Goal: Information Seeking & Learning: Find contact information

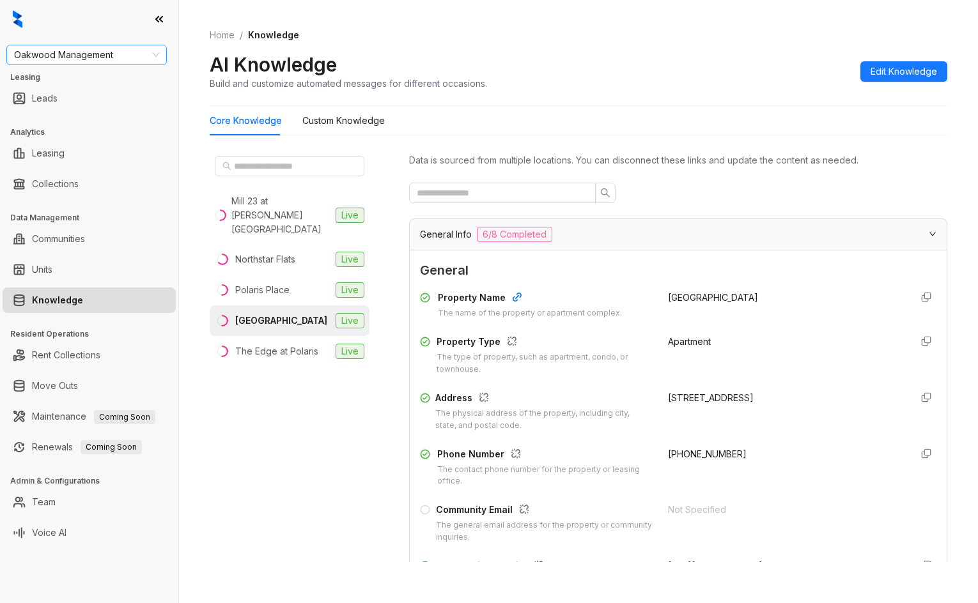
click at [114, 44] on div "Oakwood Management Leasing Leads Analytics Leasing Collections Data Management …" at bounding box center [89, 301] width 178 height 603
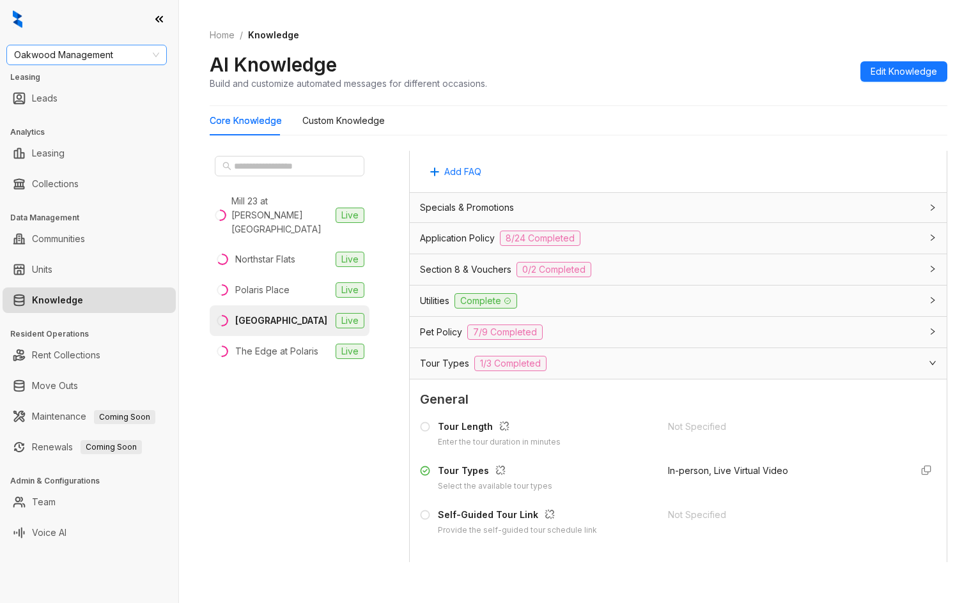
click at [116, 54] on span "Oakwood Management" at bounding box center [86, 54] width 145 height 19
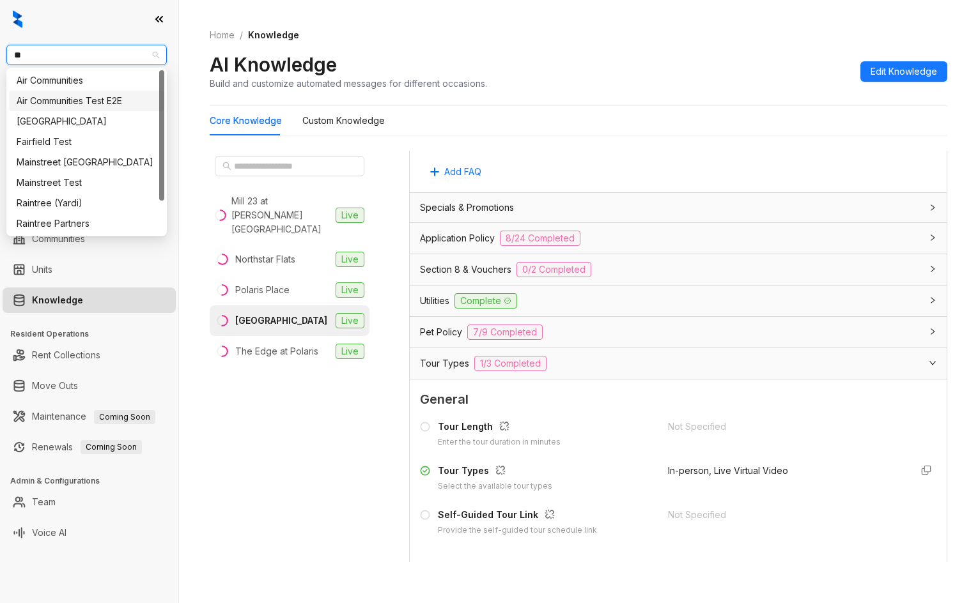
type input "*"
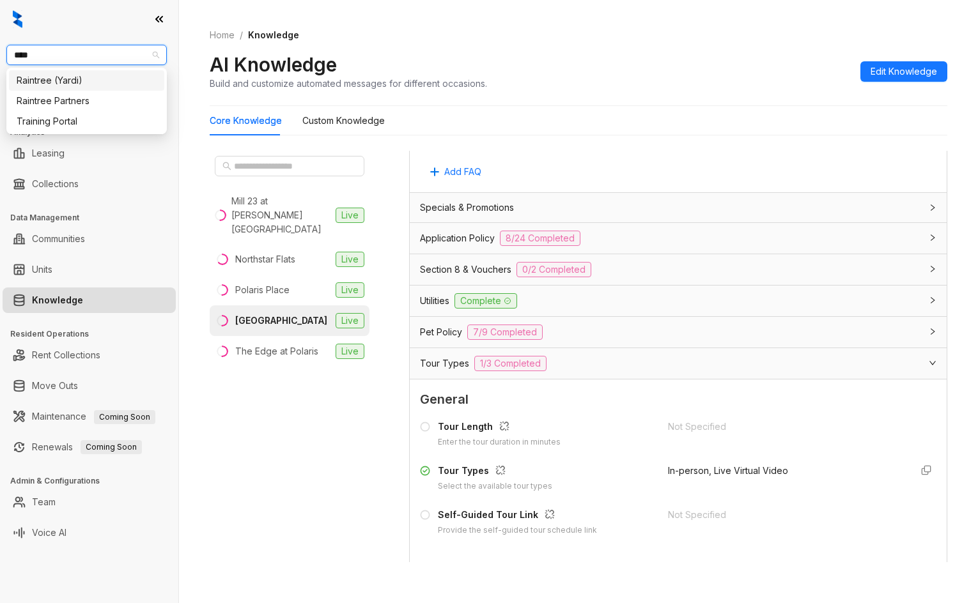
type input "*****"
drag, startPoint x: 99, startPoint y: 79, endPoint x: 111, endPoint y: 100, distance: 24.3
click at [111, 100] on div "Raintree (Yardi) Raintree Partners" at bounding box center [86, 90] width 155 height 41
click at [111, 100] on div "Raintree Partners" at bounding box center [87, 101] width 140 height 14
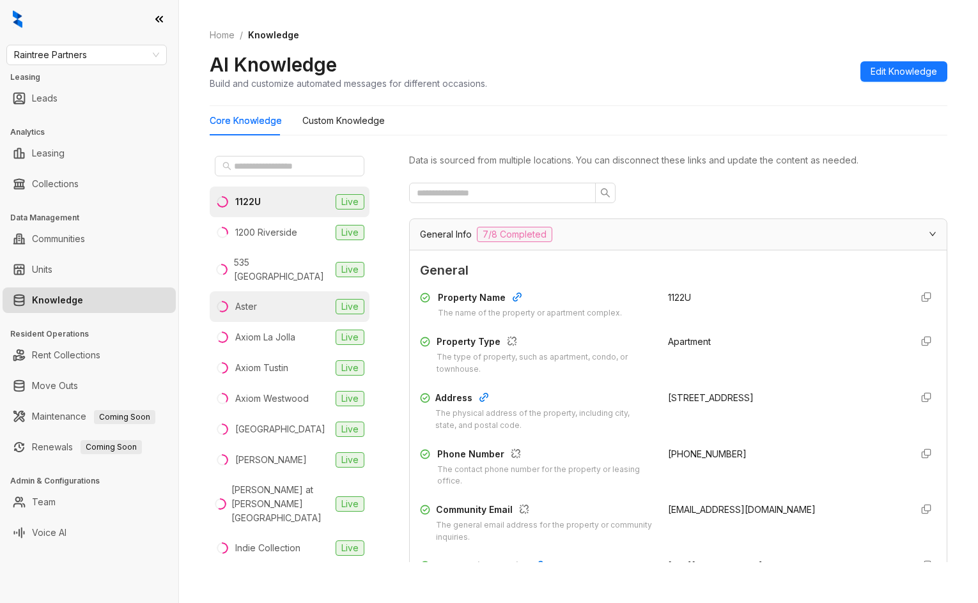
click at [287, 291] on li "Aster Live" at bounding box center [290, 306] width 160 height 31
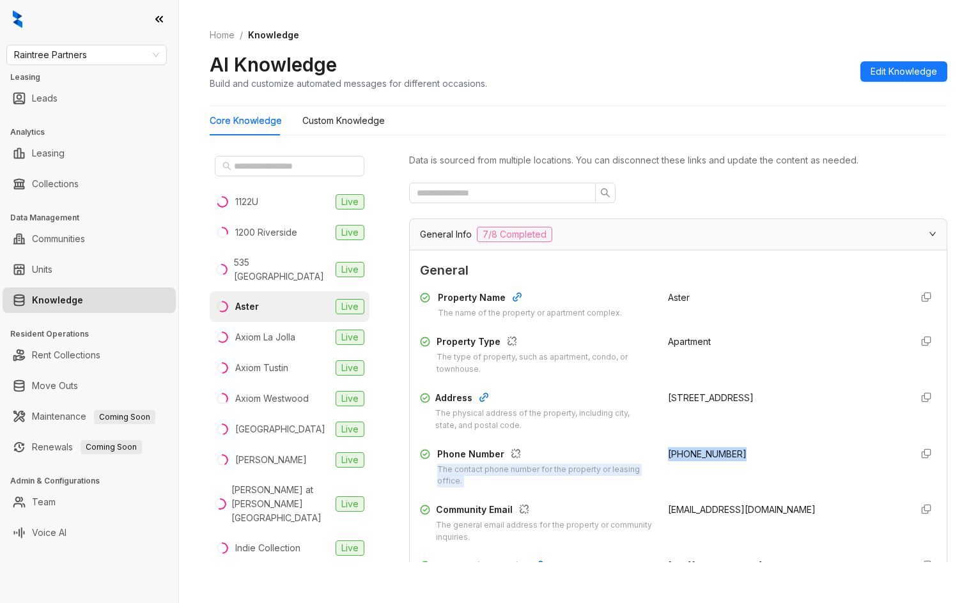
drag, startPoint x: 650, startPoint y: 449, endPoint x: 659, endPoint y: 437, distance: 15.6
click at [759, 456] on div "Phone Number The contact phone number for the property or leasing office. (562)…" at bounding box center [678, 467] width 516 height 41
click at [668, 449] on span "(562) 294-0377" at bounding box center [707, 454] width 79 height 11
drag, startPoint x: 659, startPoint y: 453, endPoint x: 738, endPoint y: 450, distance: 78.7
click at [743, 451] on div "(562) 294-0377" at bounding box center [784, 467] width 233 height 41
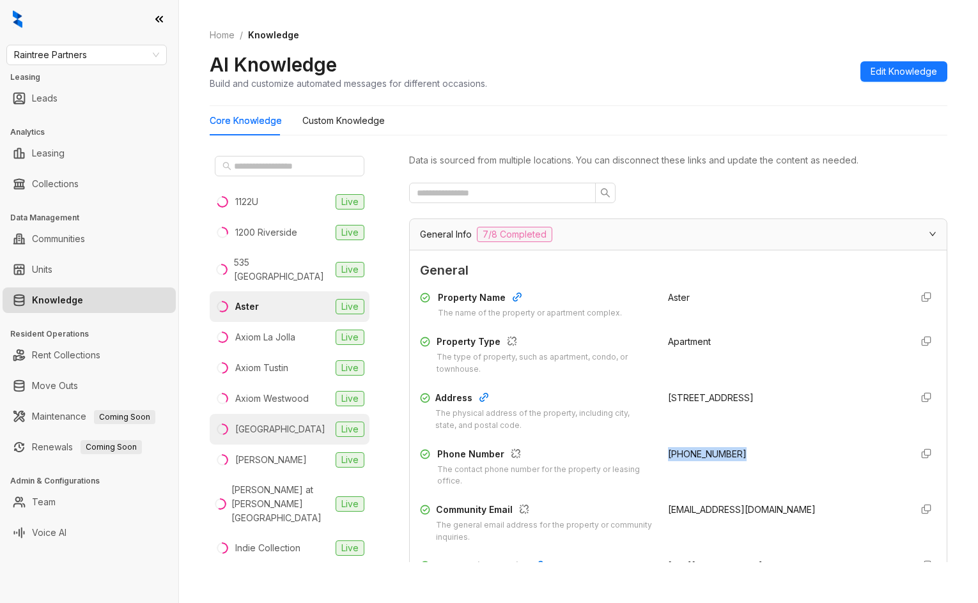
copy span "(562) 294-0377"
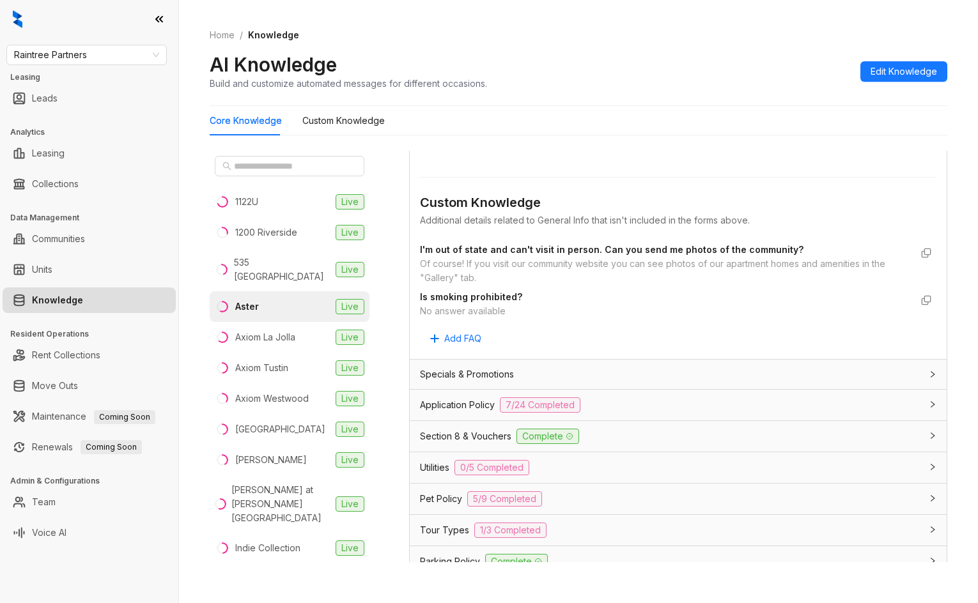
scroll to position [812, 0]
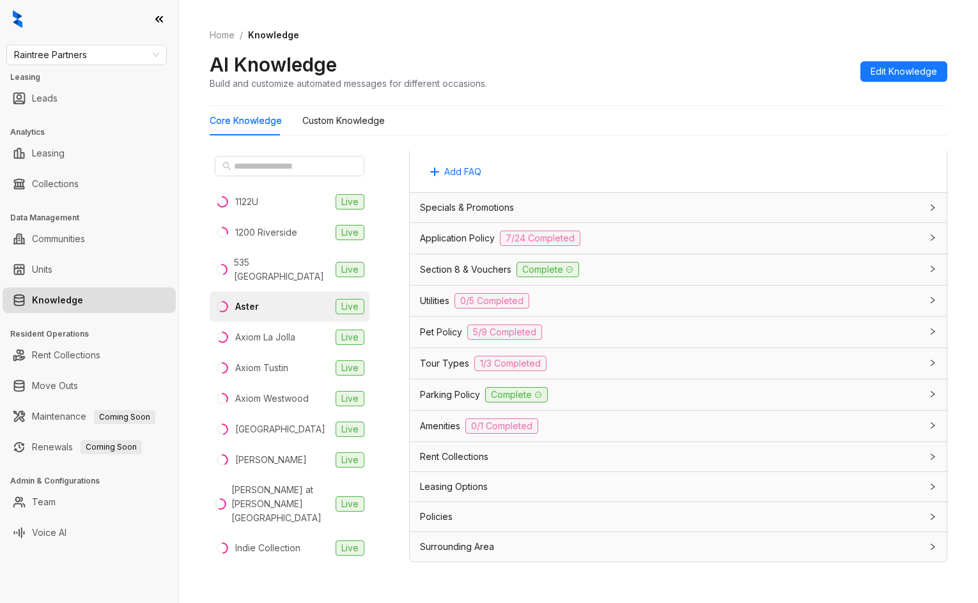
click at [685, 432] on div "Amenities 0/1 Completed" at bounding box center [670, 426] width 501 height 15
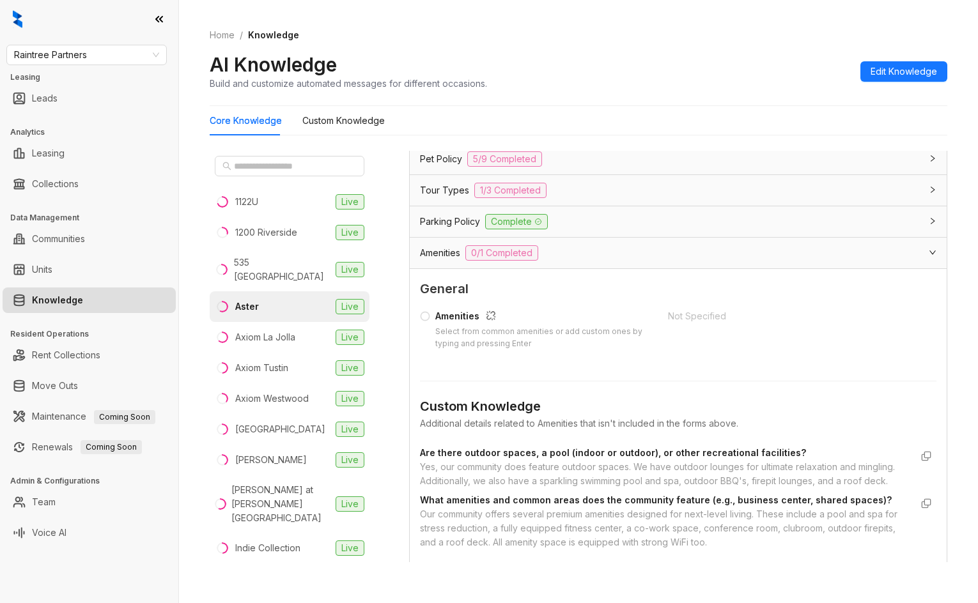
scroll to position [876, 0]
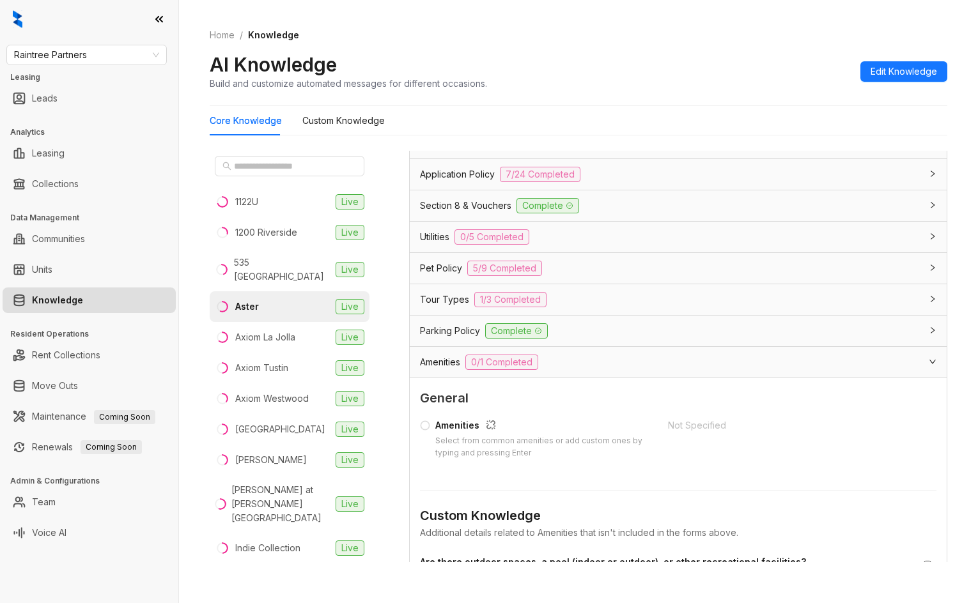
click at [637, 365] on div "Amenities 0/1 Completed" at bounding box center [670, 362] width 501 height 15
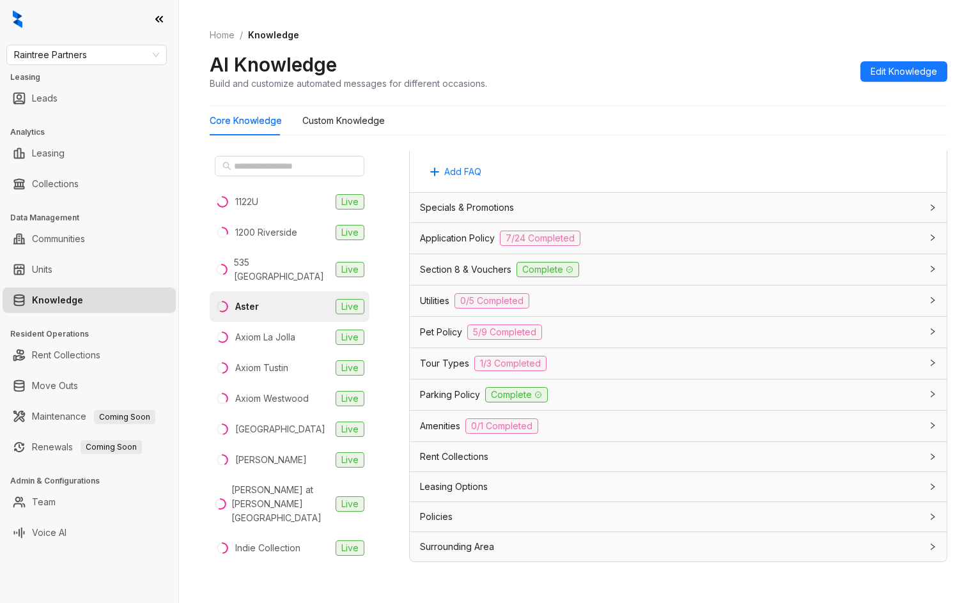
scroll to position [812, 0]
click at [607, 309] on div "Utilities 0/5 Completed" at bounding box center [678, 301] width 537 height 31
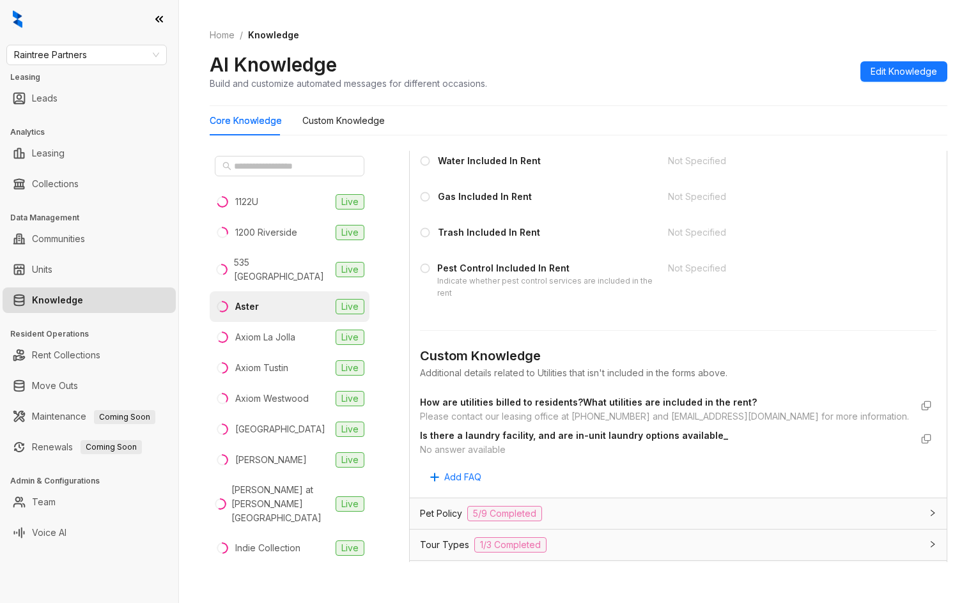
scroll to position [1067, 0]
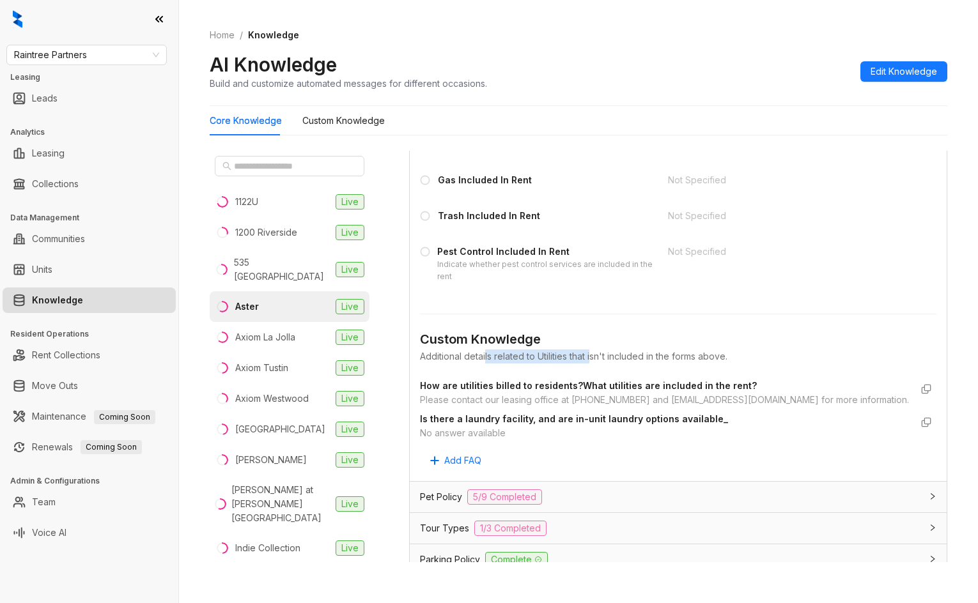
drag, startPoint x: 486, startPoint y: 350, endPoint x: 593, endPoint y: 352, distance: 106.1
click at [593, 352] on div "Additional details related to Utilities that isn't included in the forms above." at bounding box center [678, 357] width 516 height 14
click at [664, 350] on div "Additional details related to Utilities that isn't included in the forms above." at bounding box center [678, 357] width 516 height 14
drag, startPoint x: 664, startPoint y: 350, endPoint x: 794, endPoint y: 341, distance: 130.7
click at [794, 341] on div "Custom Knowledge Additional details related to Utilities that isn't included in…" at bounding box center [678, 352] width 516 height 44
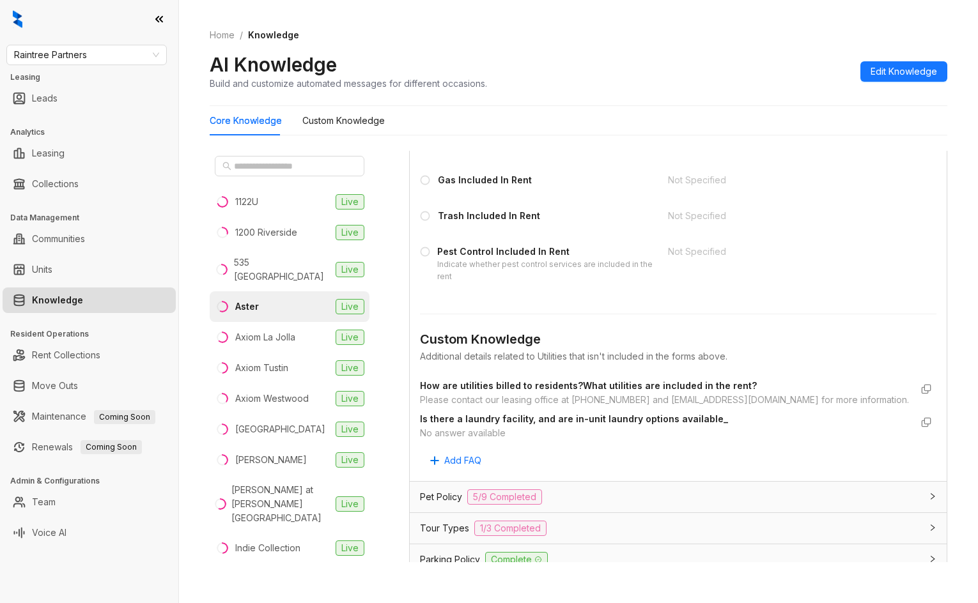
click at [725, 360] on div "Additional details related to Utilities that isn't included in the forms above." at bounding box center [678, 357] width 516 height 14
drag, startPoint x: 534, startPoint y: 360, endPoint x: 592, endPoint y: 367, distance: 58.0
click at [592, 367] on div "Custom Knowledge Additional details related to Utilities that isn't included in…" at bounding box center [678, 352] width 516 height 44
click at [594, 368] on div "Custom Knowledge Additional details related to Utilities that isn't included in…" at bounding box center [678, 352] width 516 height 44
drag, startPoint x: 477, startPoint y: 406, endPoint x: 527, endPoint y: 405, distance: 49.9
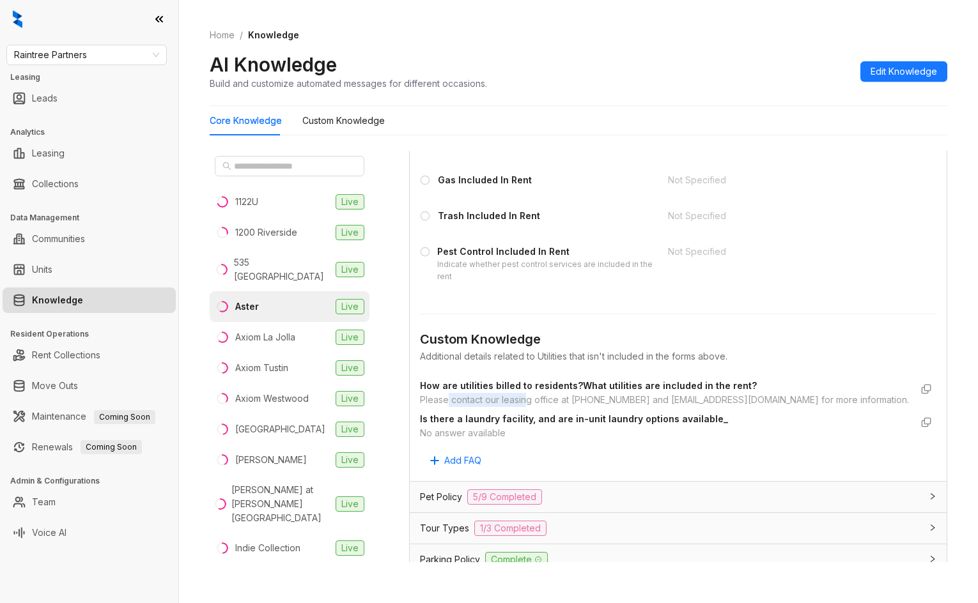
click at [527, 405] on div "Please contact our leasing office at (562) 294-0377 and aster@greystar.com for …" at bounding box center [665, 400] width 491 height 14
click at [546, 405] on div "Please contact our leasing office at (562) 294-0377 and aster@greystar.com for …" at bounding box center [665, 400] width 491 height 14
drag, startPoint x: 646, startPoint y: 397, endPoint x: 729, endPoint y: 398, distance: 83.1
click at [729, 398] on div "Please contact our leasing office at (562) 294-0377 and aster@greystar.com for …" at bounding box center [665, 400] width 491 height 14
click at [748, 403] on div "Please contact our leasing office at (562) 294-0377 and aster@greystar.com for …" at bounding box center [665, 400] width 491 height 14
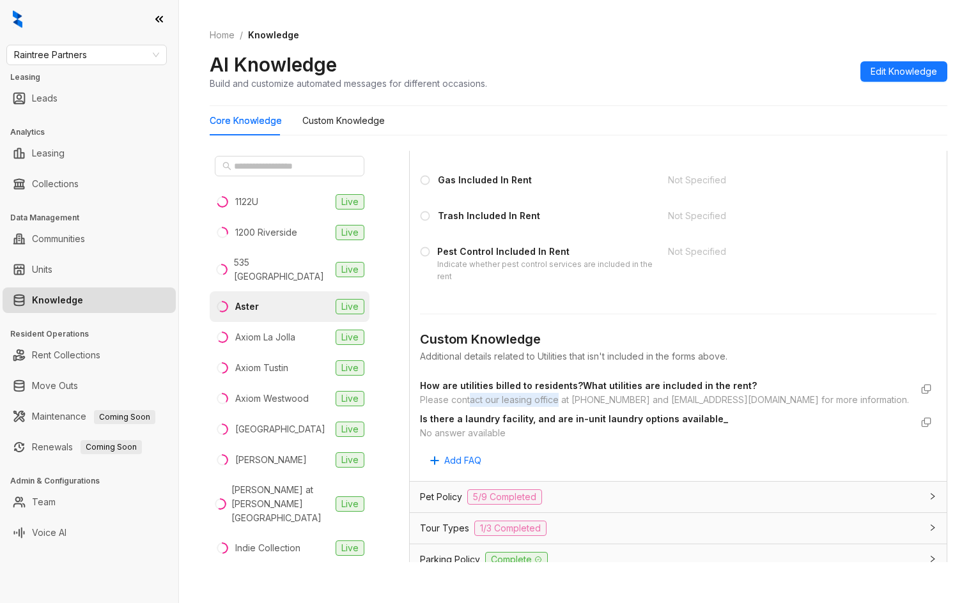
drag, startPoint x: 474, startPoint y: 394, endPoint x: 561, endPoint y: 398, distance: 86.4
click at [560, 398] on div "Please contact our leasing office at (562) 294-0377 and aster@greystar.com for …" at bounding box center [665, 400] width 491 height 14
click at [574, 412] on div "Is there a laundry facility, and are in-unit laundry options available_ No answ…" at bounding box center [678, 426] width 516 height 33
click at [98, 51] on span "Raintree Partners" at bounding box center [86, 54] width 145 height 19
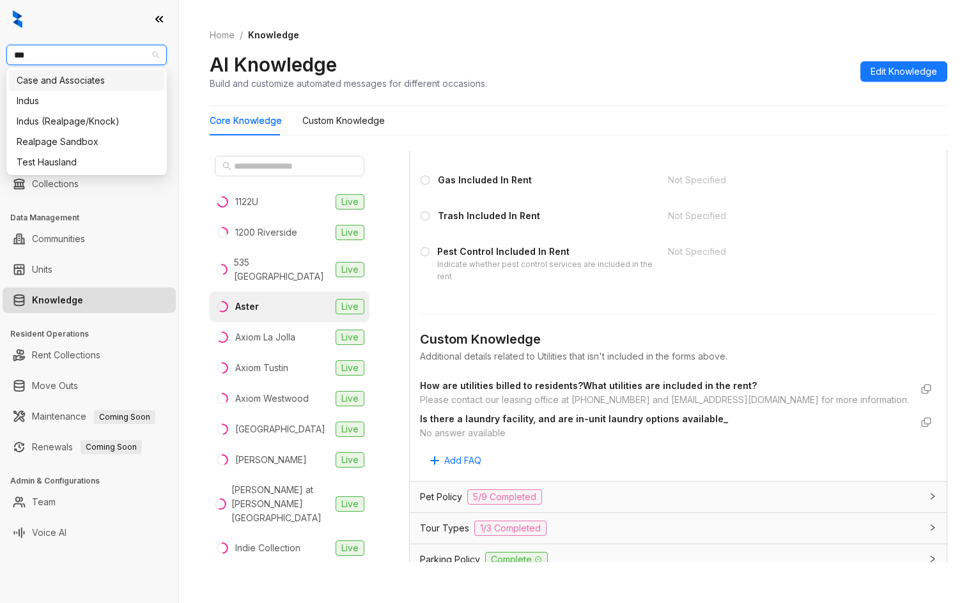
type input "****"
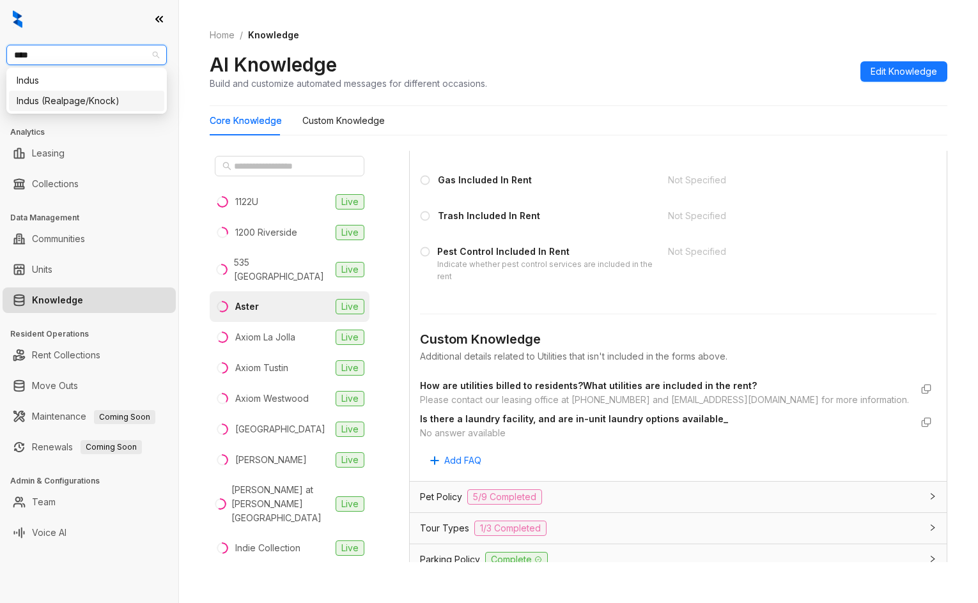
drag, startPoint x: 88, startPoint y: 79, endPoint x: 98, endPoint y: 93, distance: 17.4
click at [98, 93] on div "Indus Indus (Realpage/Knock)" at bounding box center [86, 90] width 155 height 41
click at [99, 92] on div "Indus (Realpage/Knock)" at bounding box center [86, 101] width 155 height 20
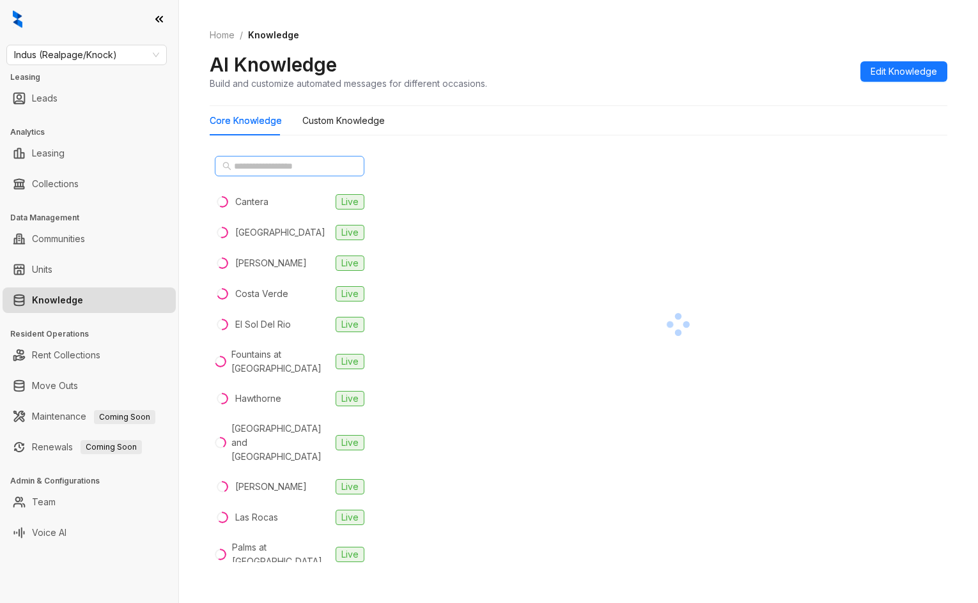
click at [227, 169] on icon "search" at bounding box center [226, 166] width 9 height 9
click at [235, 162] on input "text" at bounding box center [290, 166] width 112 height 14
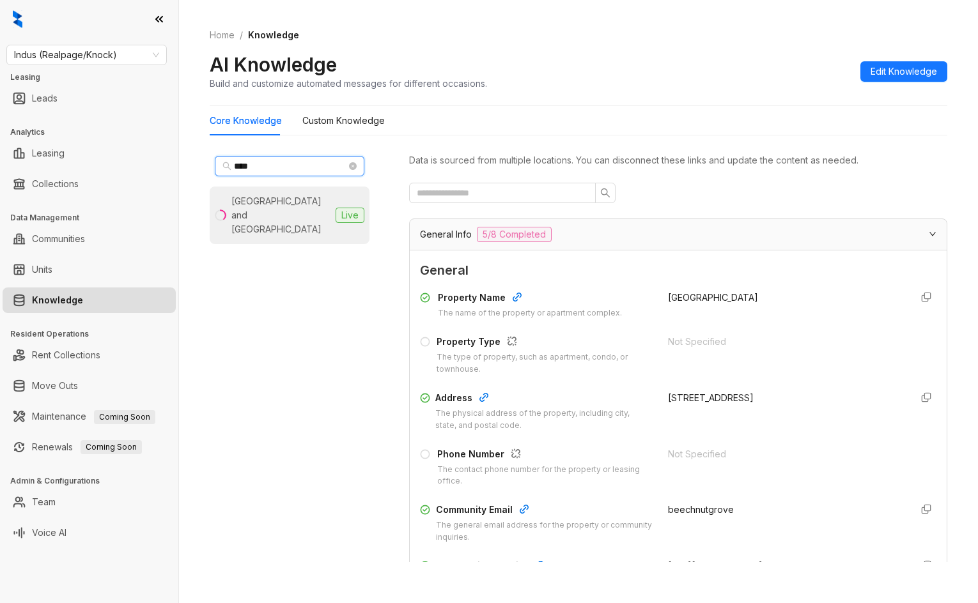
type input "****"
click at [253, 207] on div "Huntington Village and Cambridge Crossing" at bounding box center [280, 215] width 99 height 42
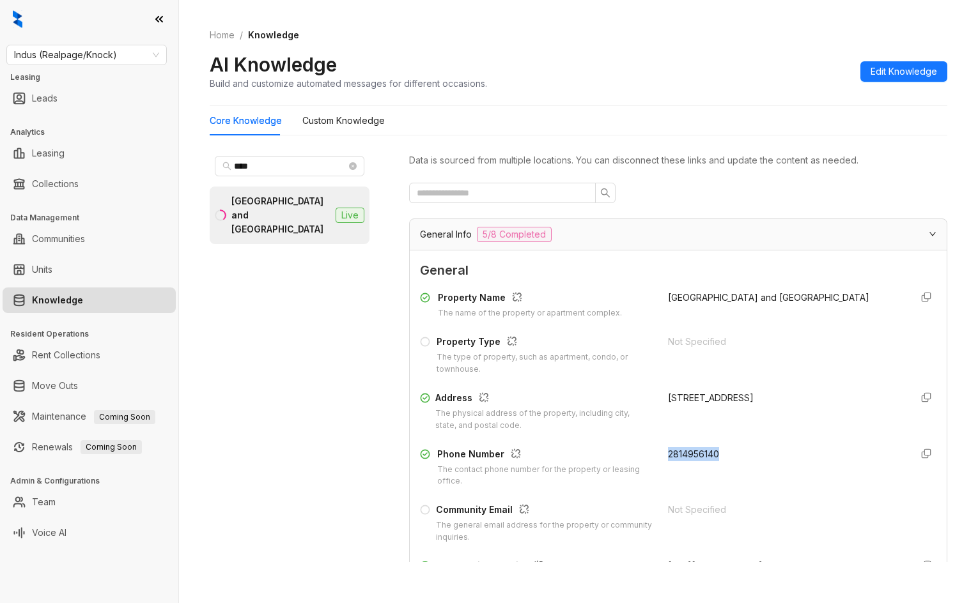
drag, startPoint x: 657, startPoint y: 446, endPoint x: 729, endPoint y: 449, distance: 71.6
click at [729, 449] on div "Property Name The name of the property or apartment complex. Huntington Village…" at bounding box center [678, 439] width 516 height 307
copy span "2814956140"
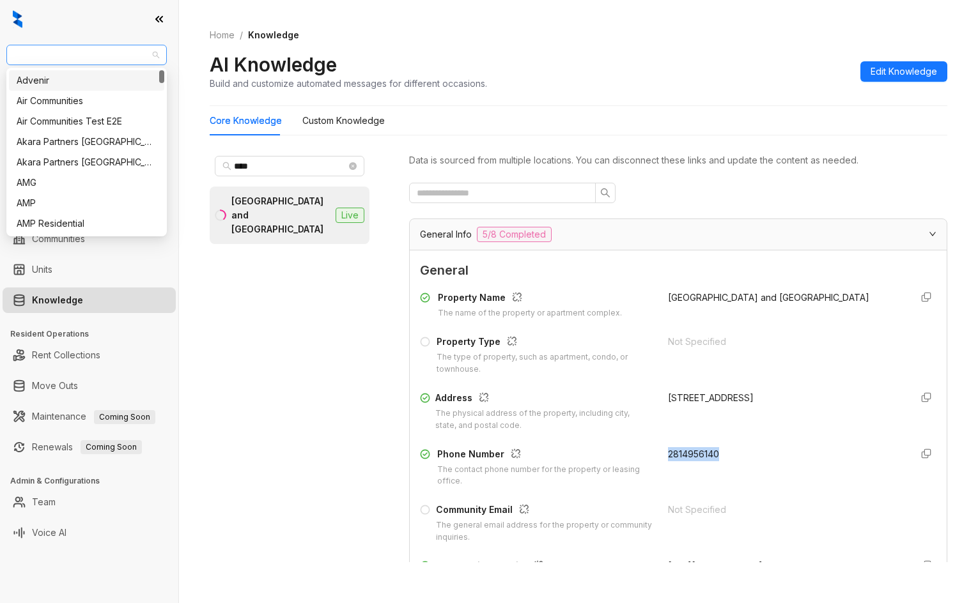
click at [127, 52] on span "Indus (Realpage/Knock)" at bounding box center [86, 54] width 145 height 19
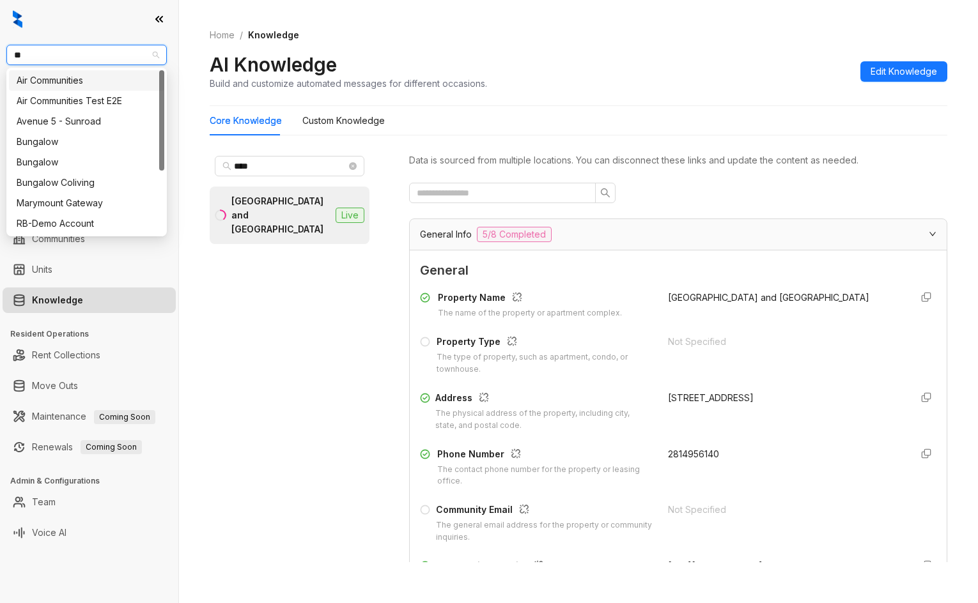
type input "***"
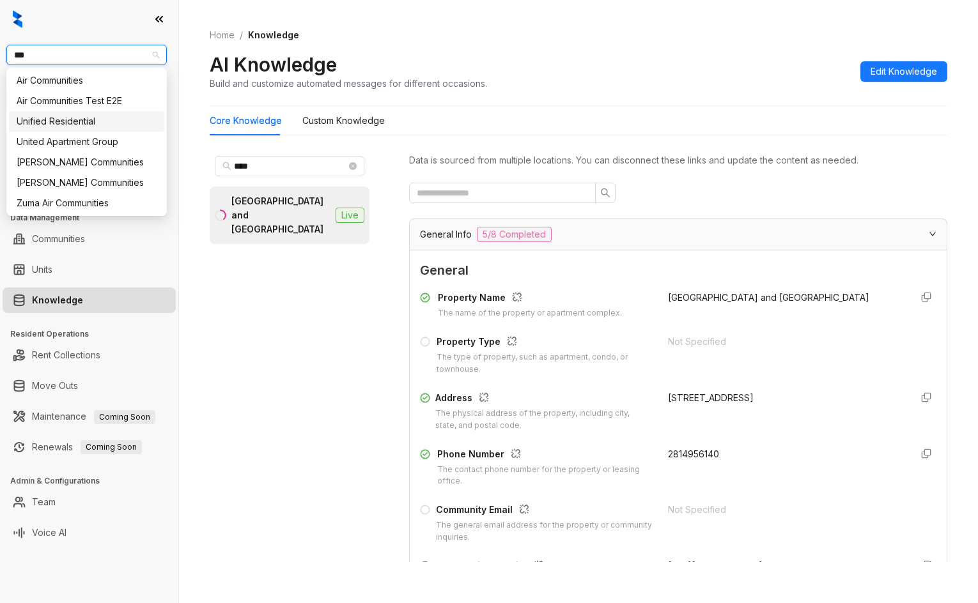
drag, startPoint x: 72, startPoint y: 124, endPoint x: 20, endPoint y: 120, distance: 52.0
click at [63, 120] on div "Unified Residential" at bounding box center [87, 121] width 140 height 14
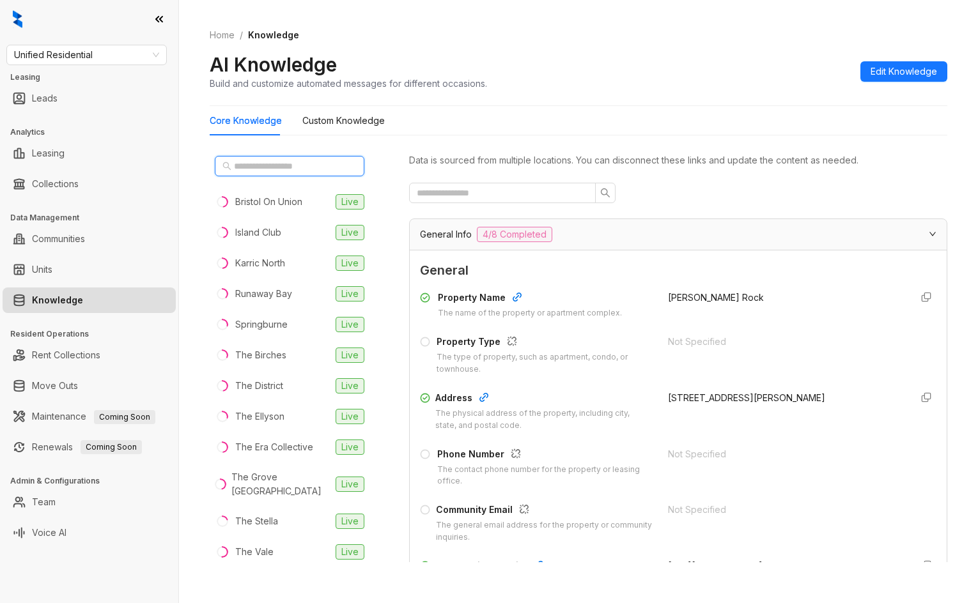
click at [318, 169] on input "text" at bounding box center [290, 166] width 112 height 14
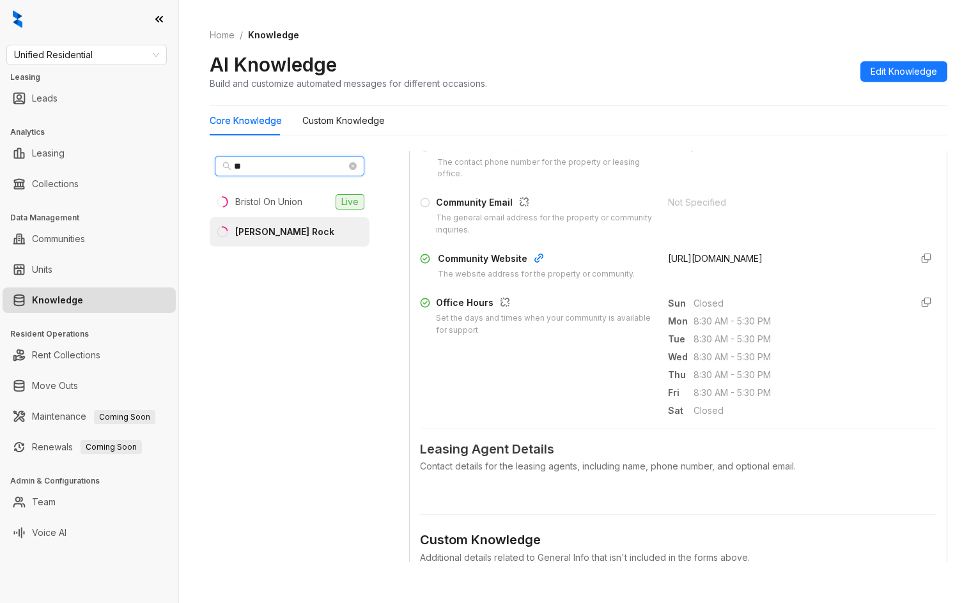
scroll to position [320, 0]
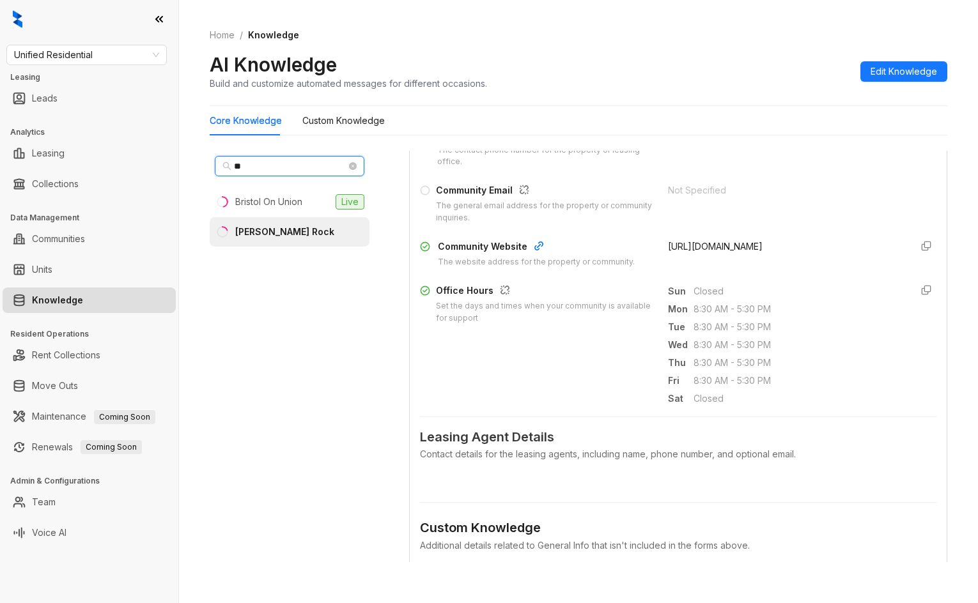
type input "**"
click at [295, 332] on div "** Bristol On Union Live Brant Rock" at bounding box center [290, 357] width 160 height 412
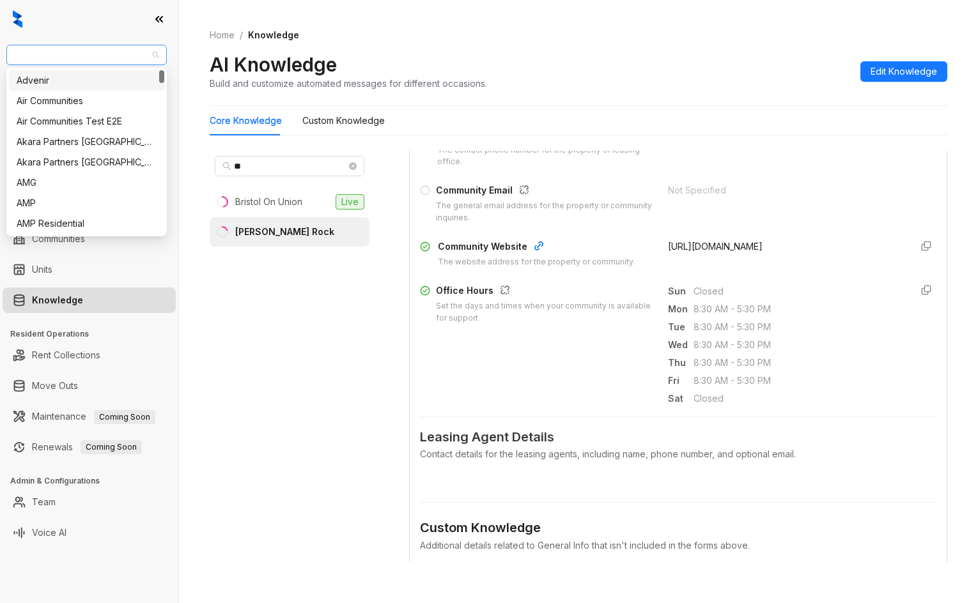
click at [31, 52] on span "Unified Residential" at bounding box center [86, 54] width 145 height 19
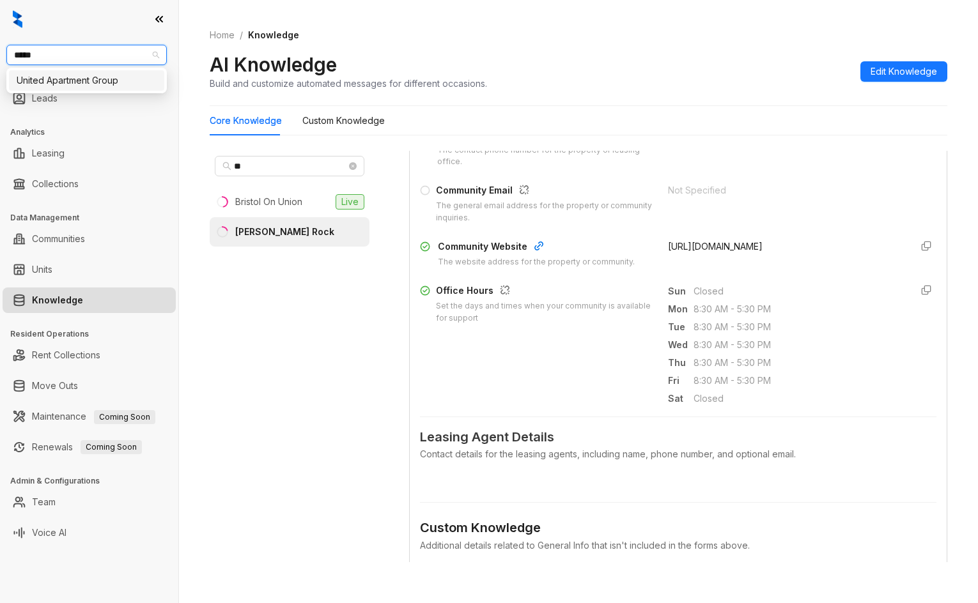
type input "******"
click at [42, 73] on div "United Apartment Group" at bounding box center [86, 80] width 155 height 20
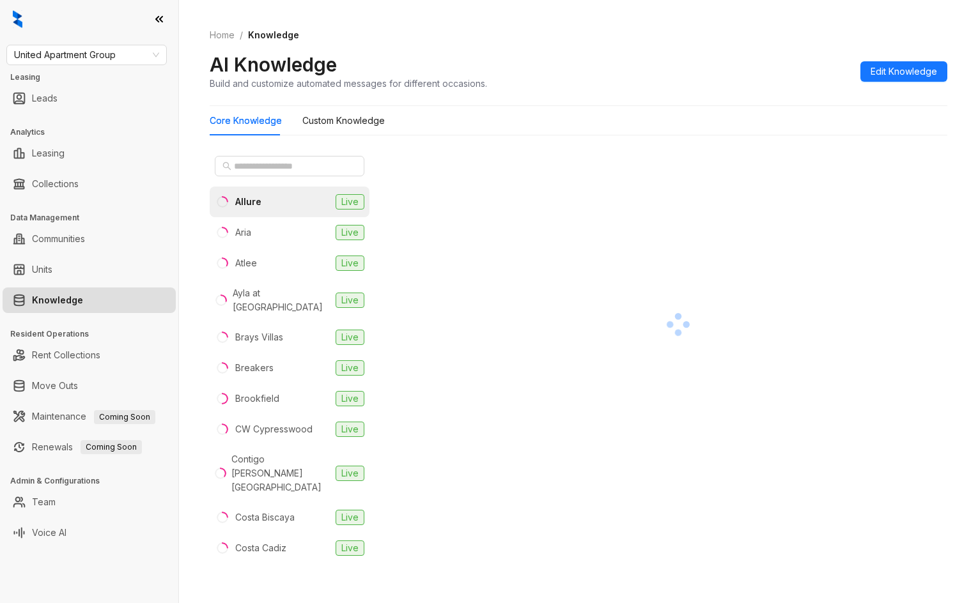
click at [245, 155] on div at bounding box center [290, 166] width 160 height 31
click at [247, 166] on input "text" at bounding box center [290, 166] width 112 height 14
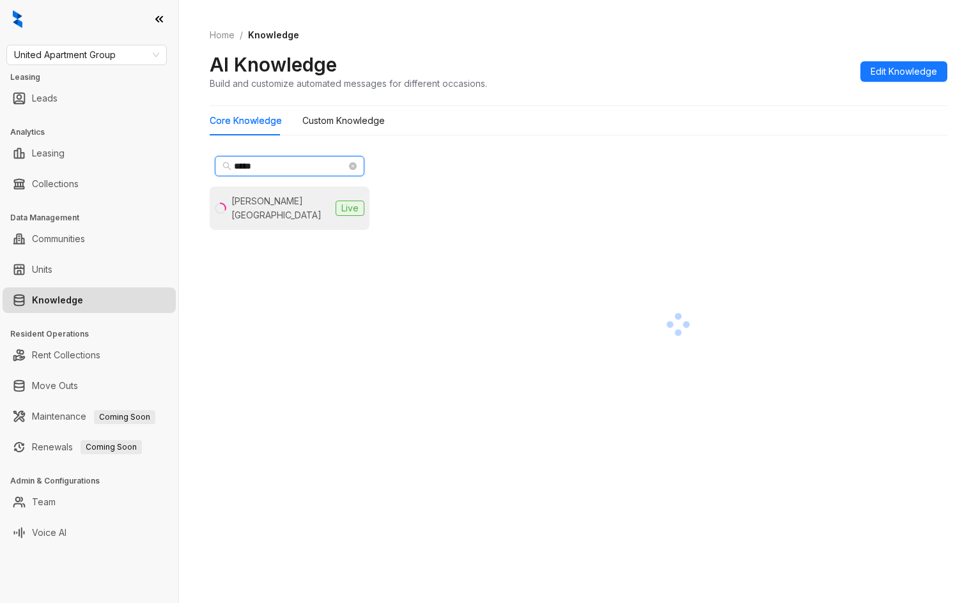
type input "*****"
click at [258, 198] on div "[PERSON_NAME][GEOGRAPHIC_DATA]" at bounding box center [280, 208] width 99 height 28
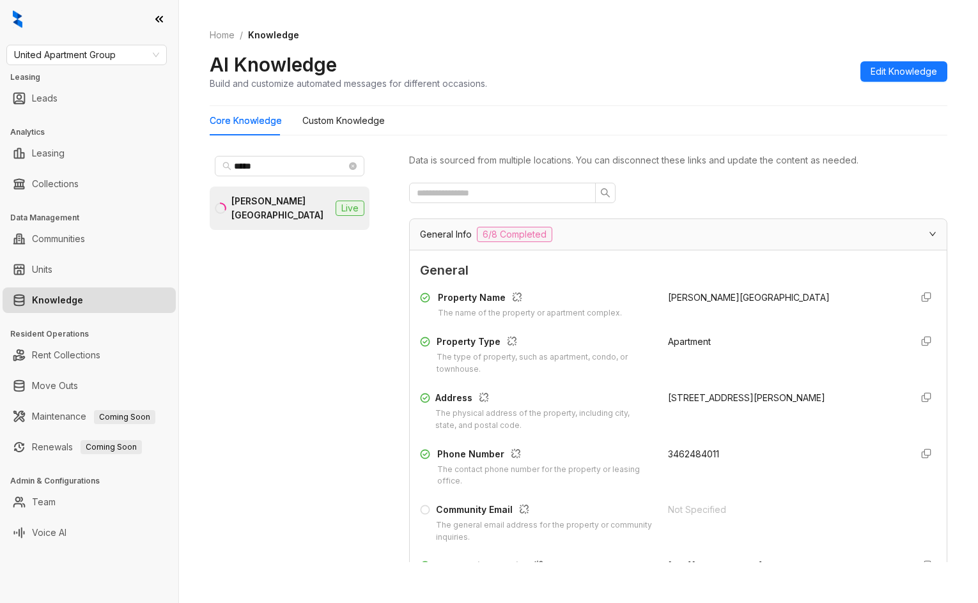
click at [791, 312] on div "[PERSON_NAME][GEOGRAPHIC_DATA]" at bounding box center [784, 305] width 233 height 29
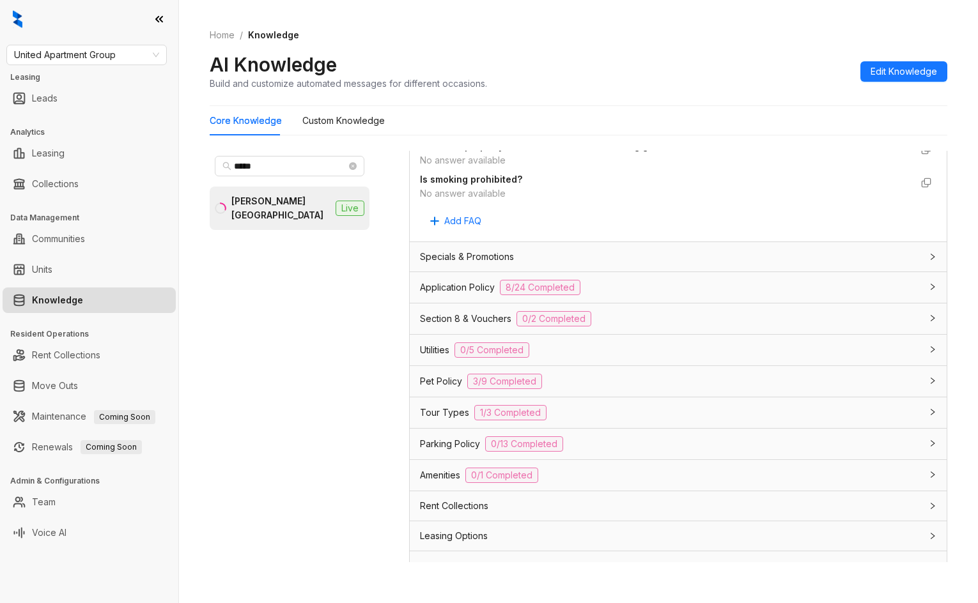
scroll to position [831, 0]
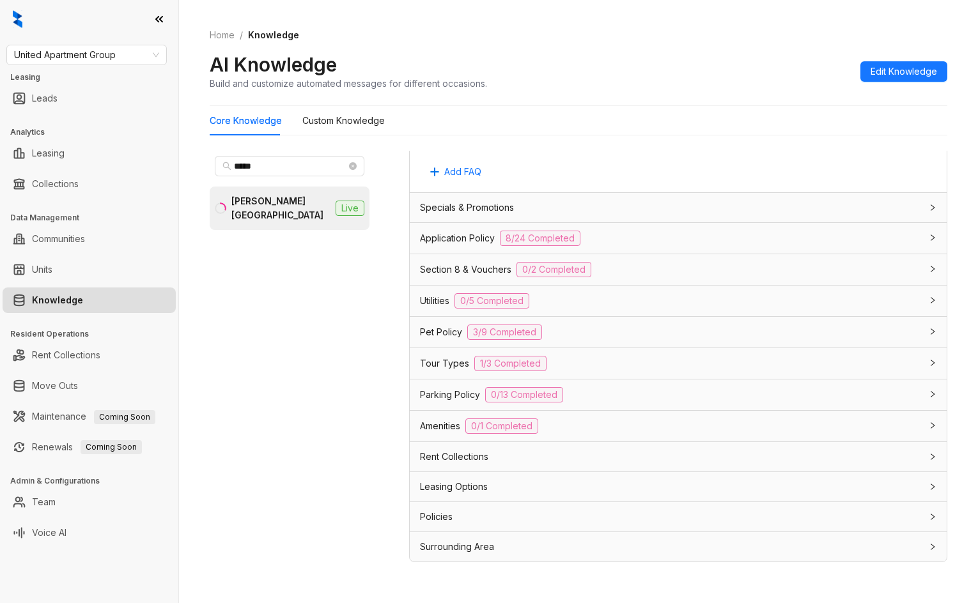
click at [744, 462] on div "Rent Collections" at bounding box center [670, 457] width 501 height 14
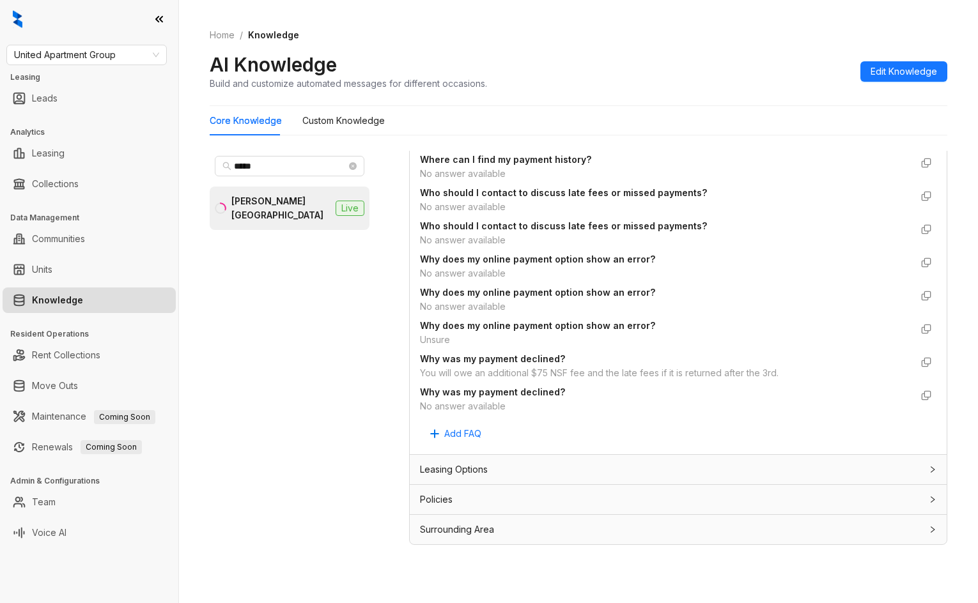
scroll to position [40, 0]
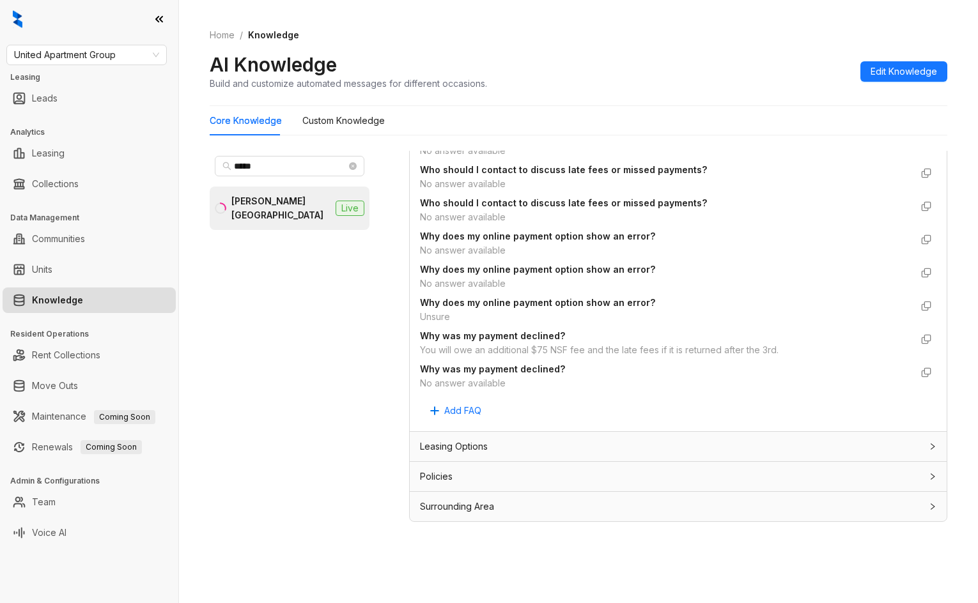
click at [550, 446] on div "Leasing Options" at bounding box center [670, 447] width 501 height 14
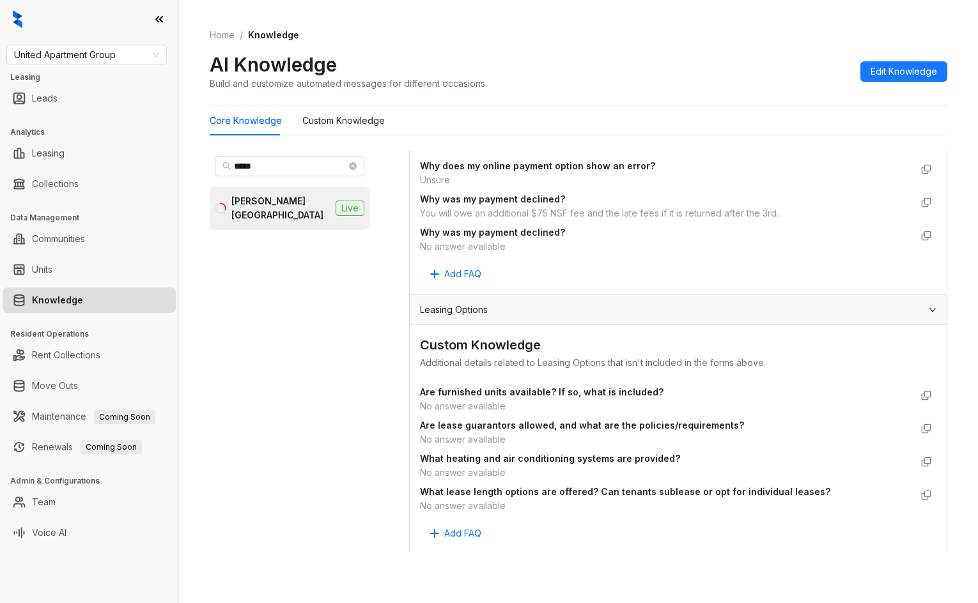
scroll to position [0, 0]
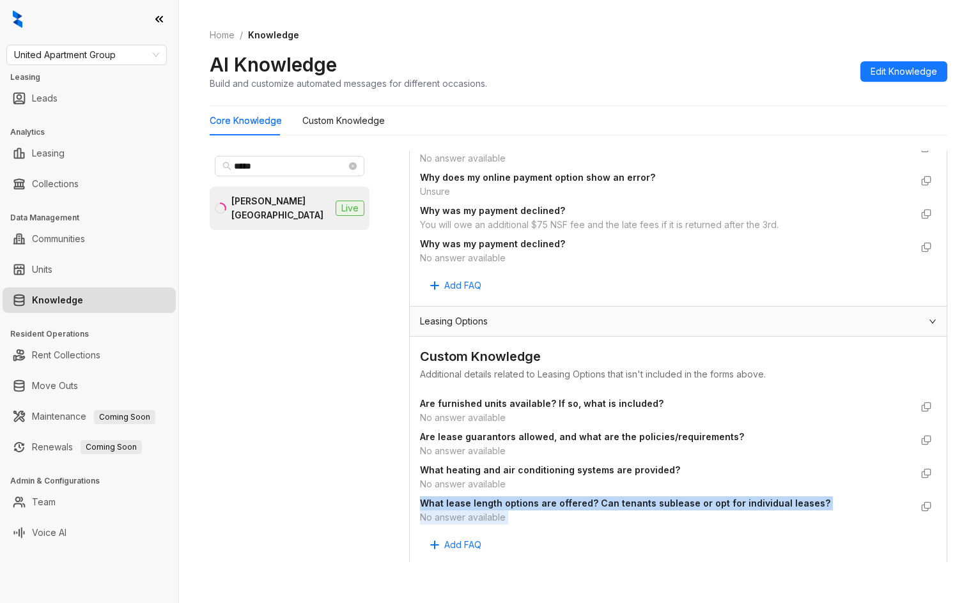
drag, startPoint x: 927, startPoint y: 517, endPoint x: 933, endPoint y: 482, distance: 35.6
click at [933, 482] on div "Data is sourced from multiple locations. You can disconnect these links and upd…" at bounding box center [678, 357] width 538 height 412
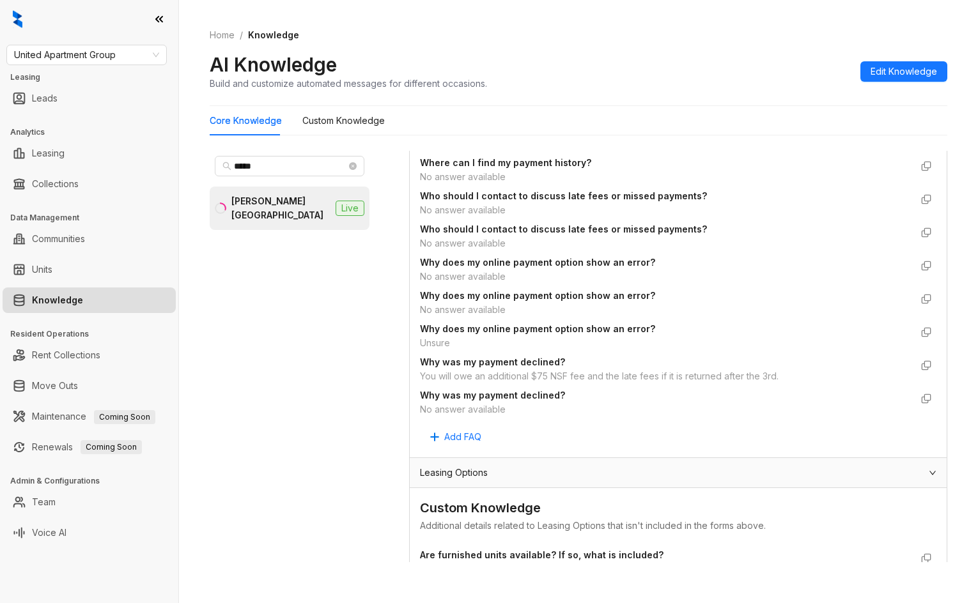
scroll to position [2798, 0]
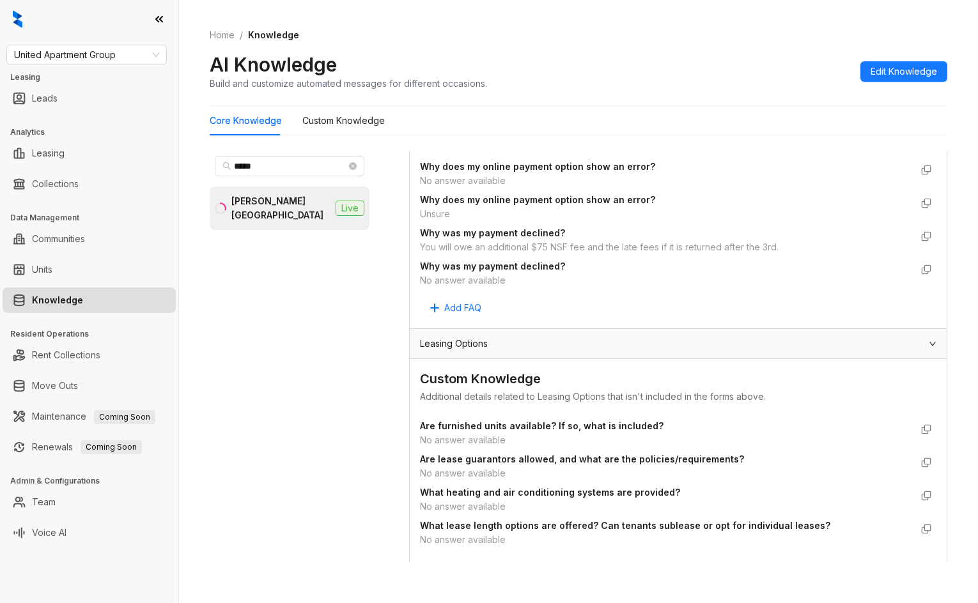
click at [863, 493] on span "What heating and air conditioning systems are provided?" at bounding box center [665, 493] width 491 height 14
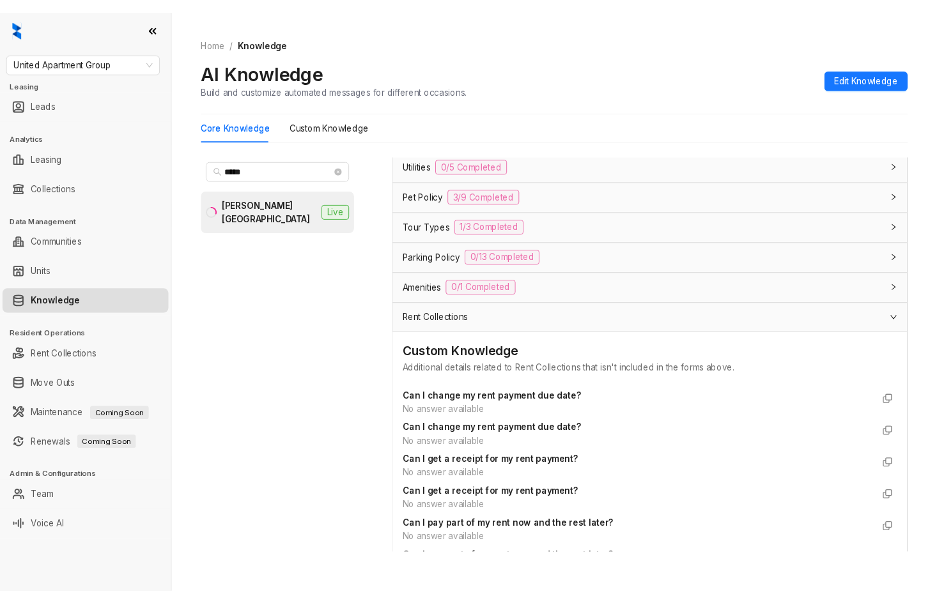
scroll to position [965, 0]
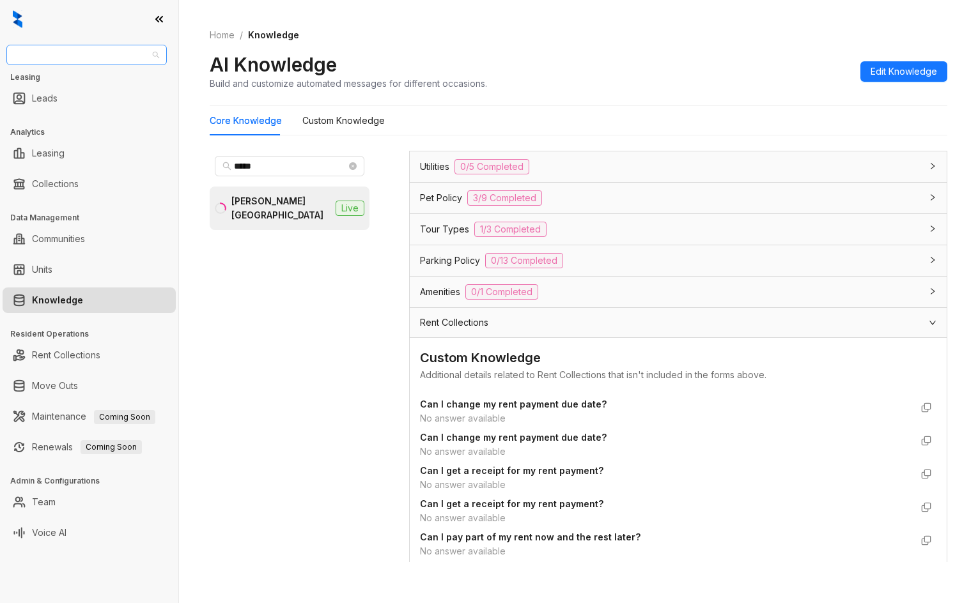
click at [109, 61] on span "United Apartment Group" at bounding box center [86, 54] width 145 height 19
type input "****"
click at [103, 72] on div "Case and Associates" at bounding box center [86, 80] width 155 height 20
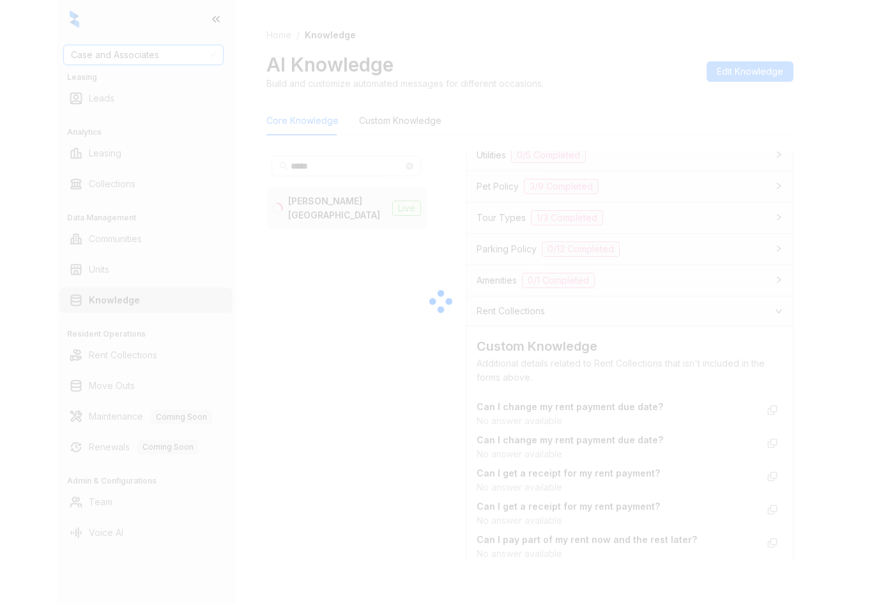
scroll to position [1003, 0]
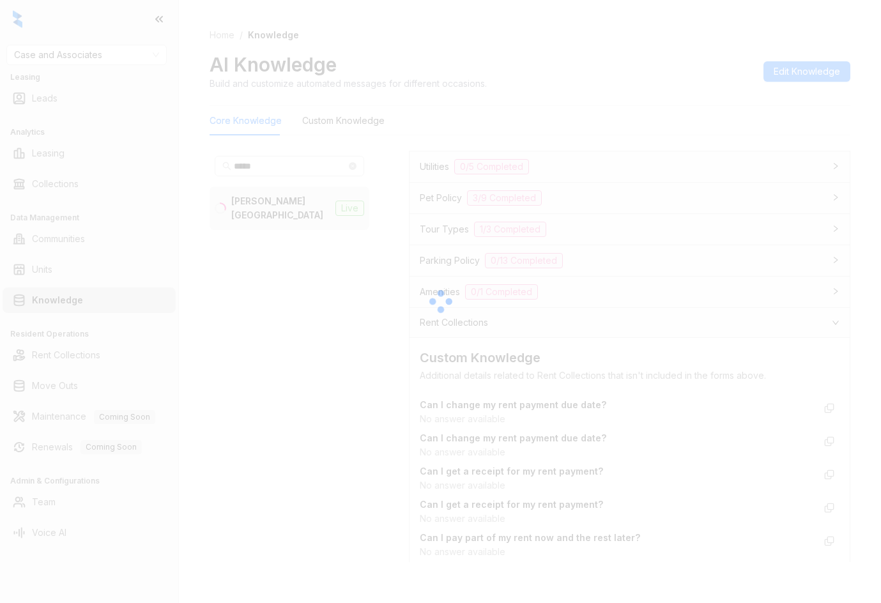
click at [322, 170] on div at bounding box center [440, 301] width 881 height 603
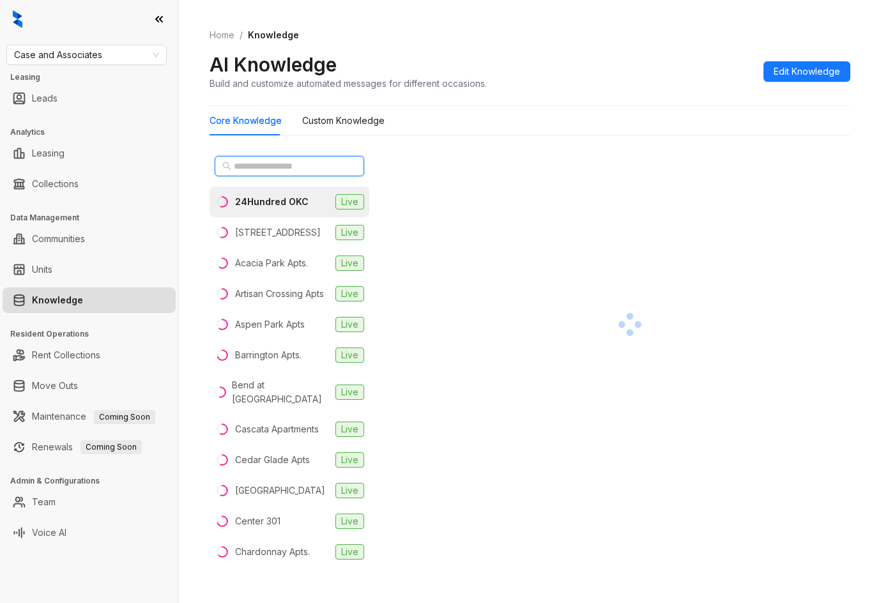
click at [315, 171] on input "text" at bounding box center [290, 166] width 112 height 14
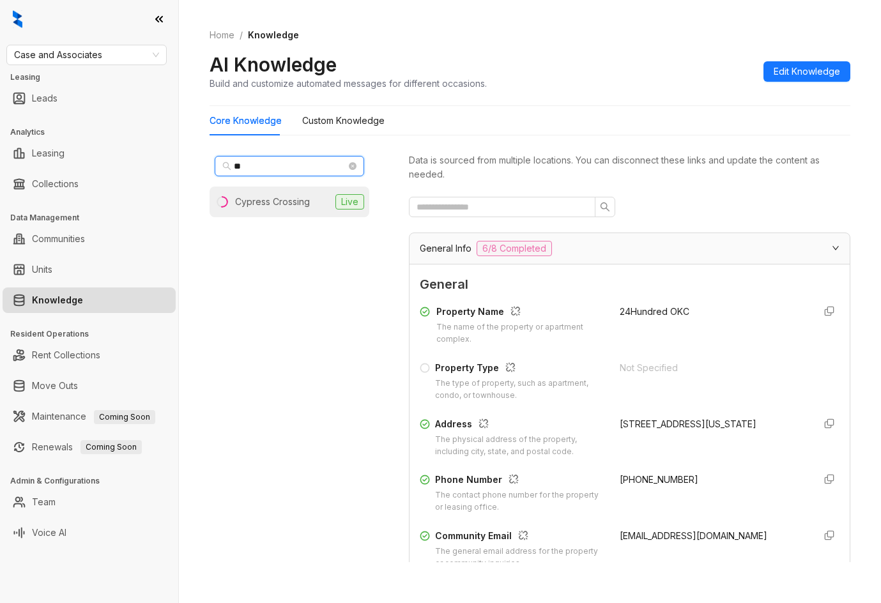
type input "**"
click at [289, 212] on li "Cypress Crossing Live" at bounding box center [290, 202] width 160 height 31
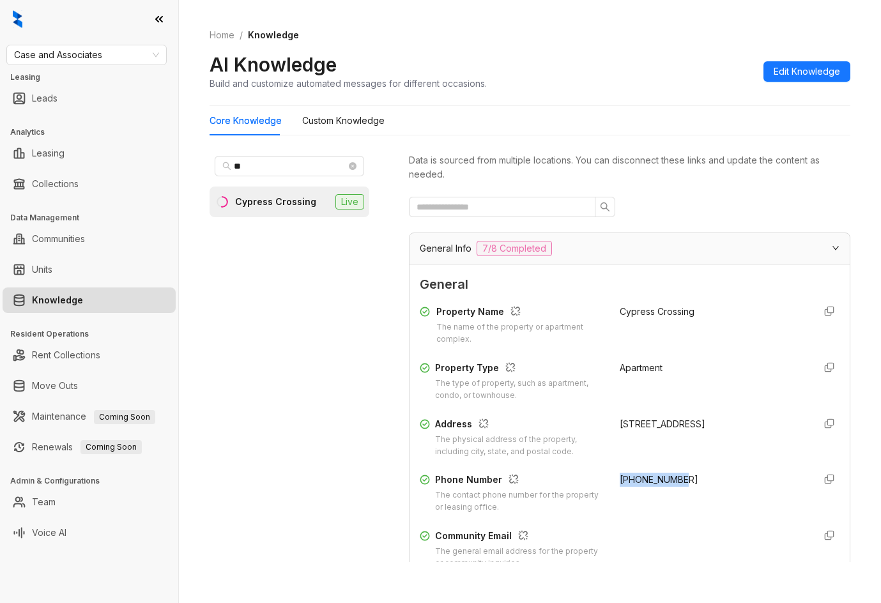
drag, startPoint x: 605, startPoint y: 479, endPoint x: 697, endPoint y: 483, distance: 92.1
click at [697, 483] on div "Phone Number The contact phone number for the property or leasing office. +1918…" at bounding box center [630, 493] width 420 height 41
copy span "+19185052566"
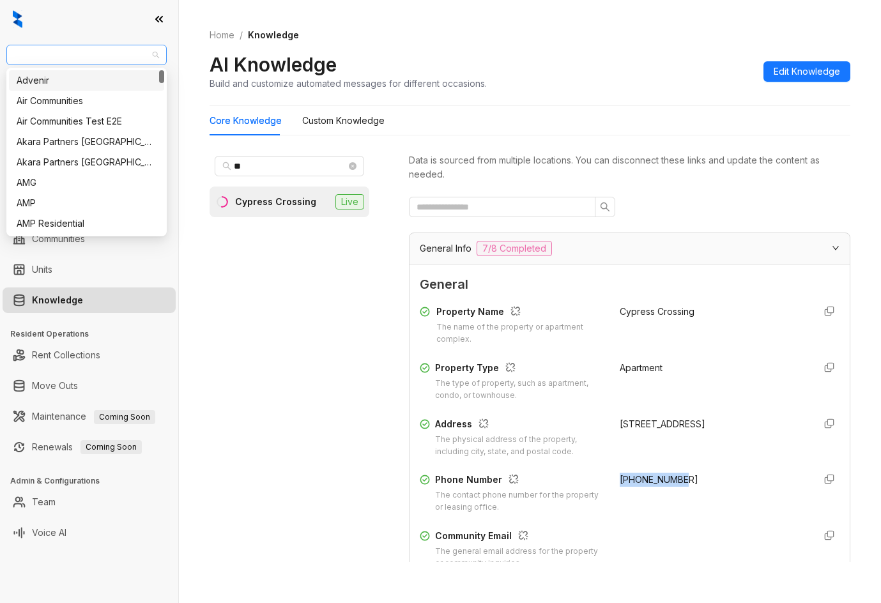
click at [118, 59] on span "Case and Associates" at bounding box center [86, 54] width 145 height 19
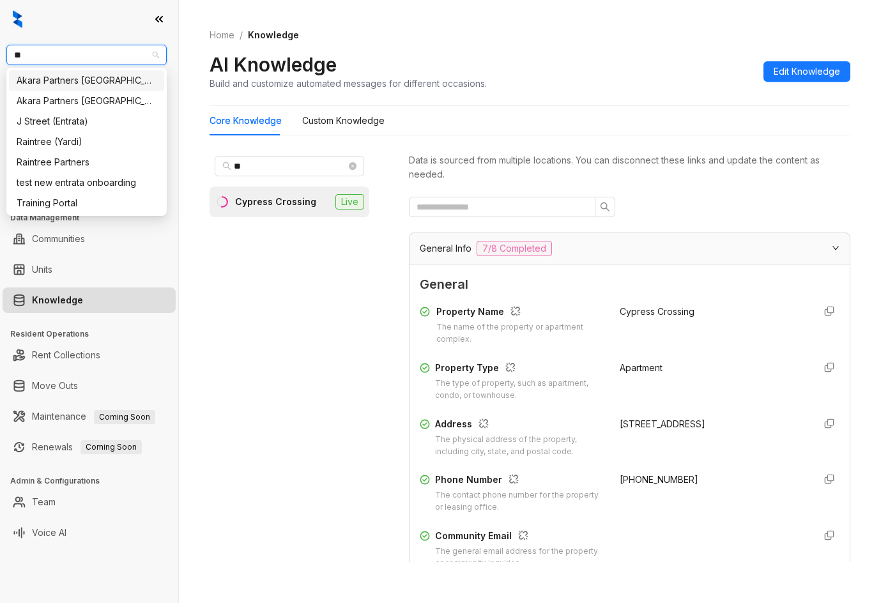
type input "***"
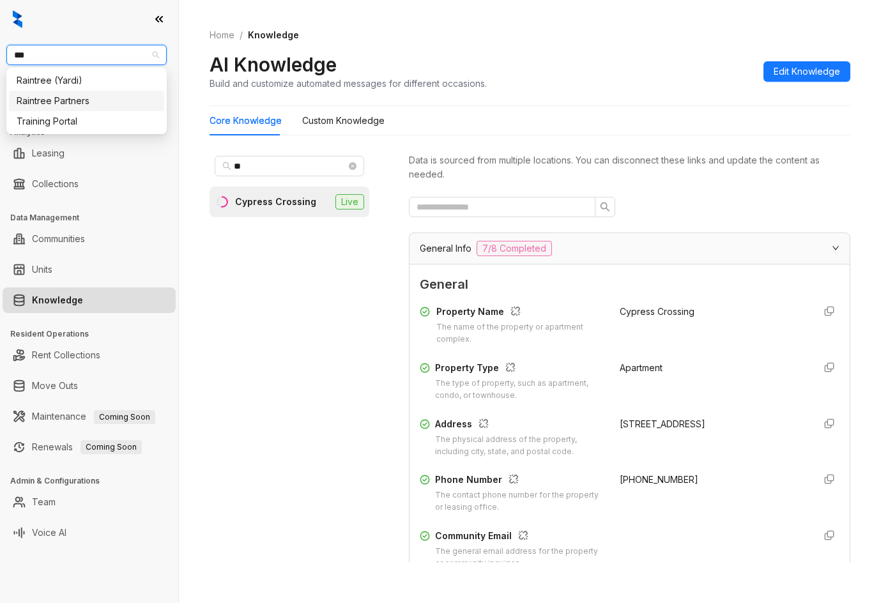
click at [96, 98] on div "Raintree Partners" at bounding box center [87, 101] width 140 height 14
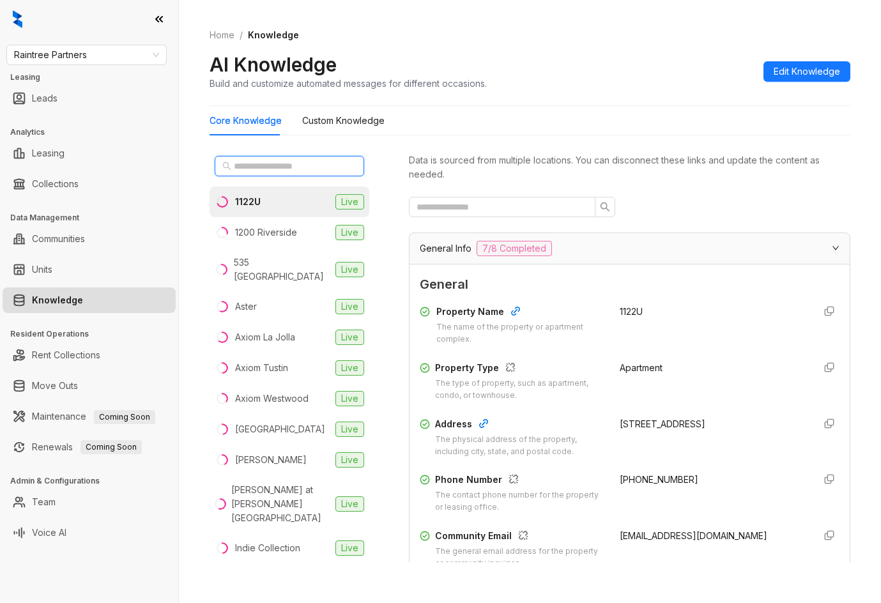
click at [281, 173] on input "text" at bounding box center [290, 166] width 112 height 14
click at [281, 163] on input "text" at bounding box center [290, 166] width 112 height 14
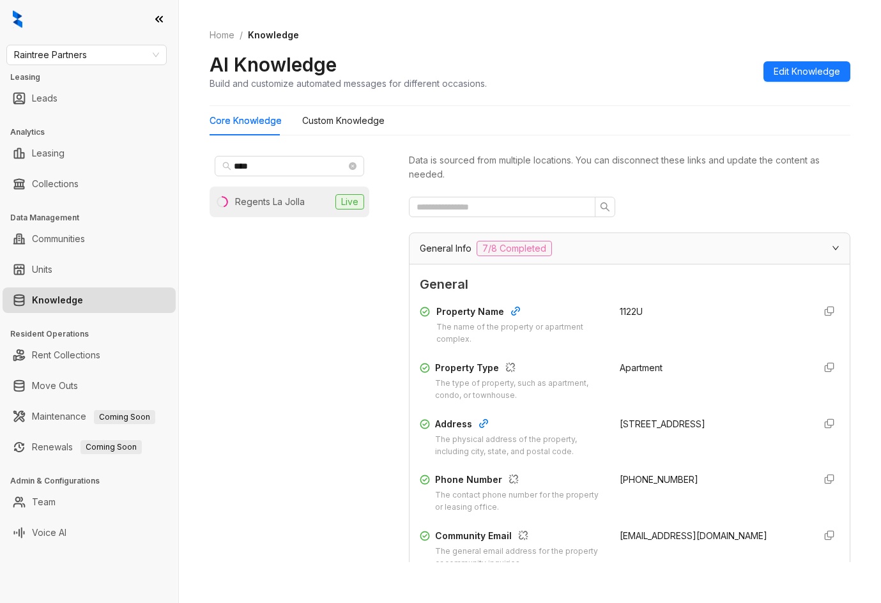
click at [270, 199] on div "Regents La Jolla" at bounding box center [270, 202] width 70 height 14
drag, startPoint x: 607, startPoint y: 480, endPoint x: 673, endPoint y: 484, distance: 65.9
click at [673, 484] on div "Phone Number The contact phone number for the property or leasing office. (858)…" at bounding box center [630, 493] width 420 height 41
copy span "(858) 458-1411"
click at [66, 59] on span "Raintree Partners" at bounding box center [86, 54] width 145 height 19
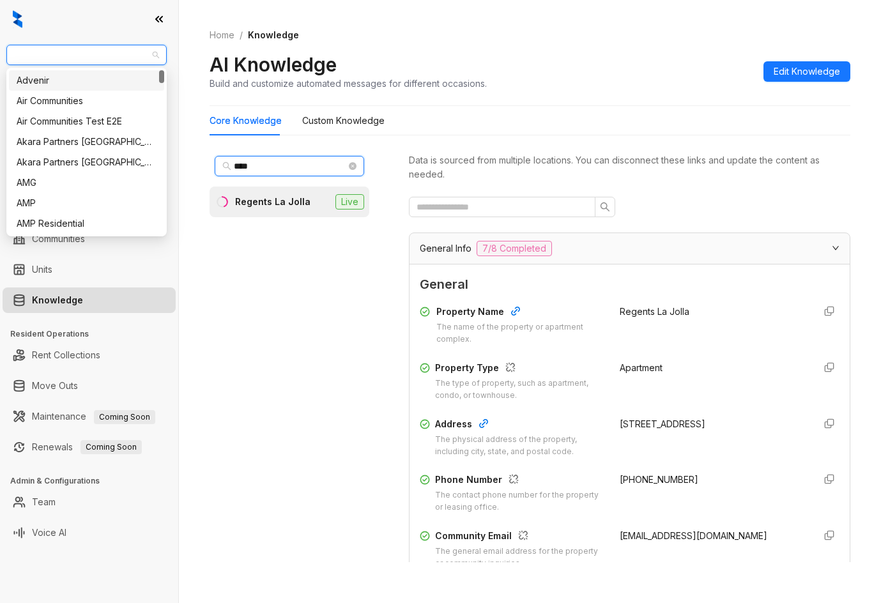
drag, startPoint x: 299, startPoint y: 166, endPoint x: 79, endPoint y: 216, distance: 226.1
click at [79, 216] on div "Raintree Partners Leasing Leads Analytics Leasing Collections Data Management C…" at bounding box center [440, 301] width 881 height 603
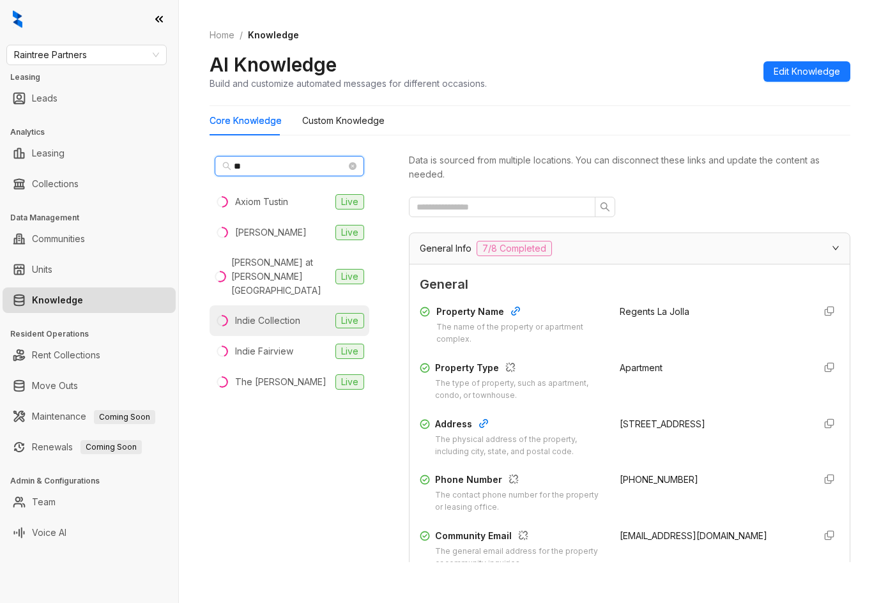
type input "**"
click at [265, 316] on li "Indie Collection Live" at bounding box center [290, 321] width 160 height 31
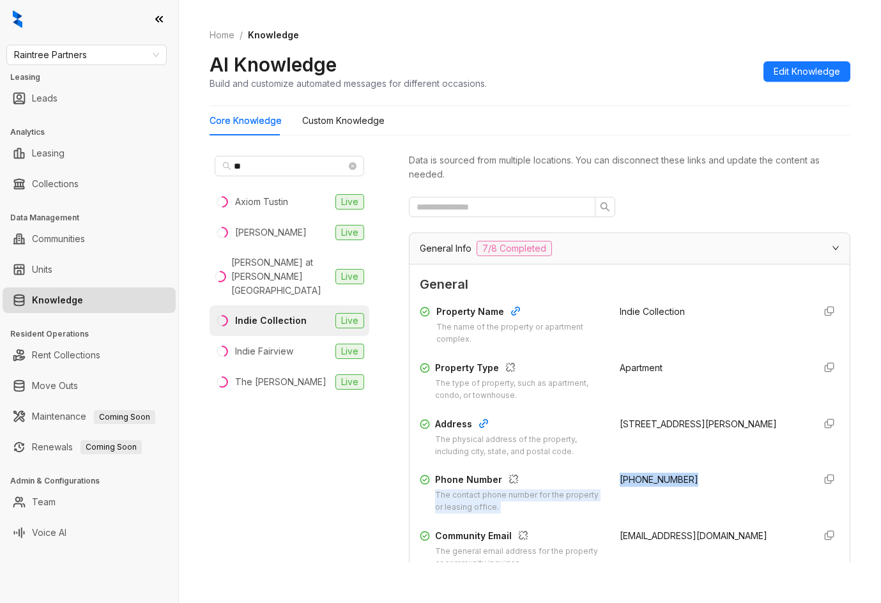
drag, startPoint x: 603, startPoint y: 484, endPoint x: 647, endPoint y: 483, distance: 43.5
click at [685, 488] on div "Phone Number The contact phone number for the property or leasing office. (818)…" at bounding box center [630, 493] width 420 height 41
click at [651, 481] on span "(818) 310-6611" at bounding box center [659, 479] width 79 height 11
drag, startPoint x: 610, startPoint y: 482, endPoint x: 679, endPoint y: 476, distance: 68.6
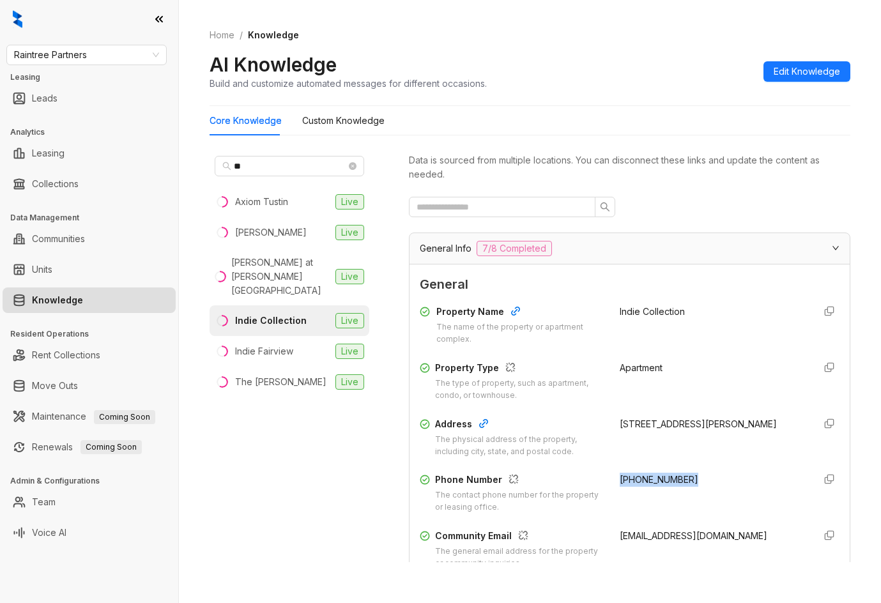
click at [679, 476] on div "(818) 310-6611" at bounding box center [712, 493] width 185 height 41
copy span "(818) 310-6611"
click at [81, 47] on span "Raintree Partners" at bounding box center [86, 54] width 145 height 19
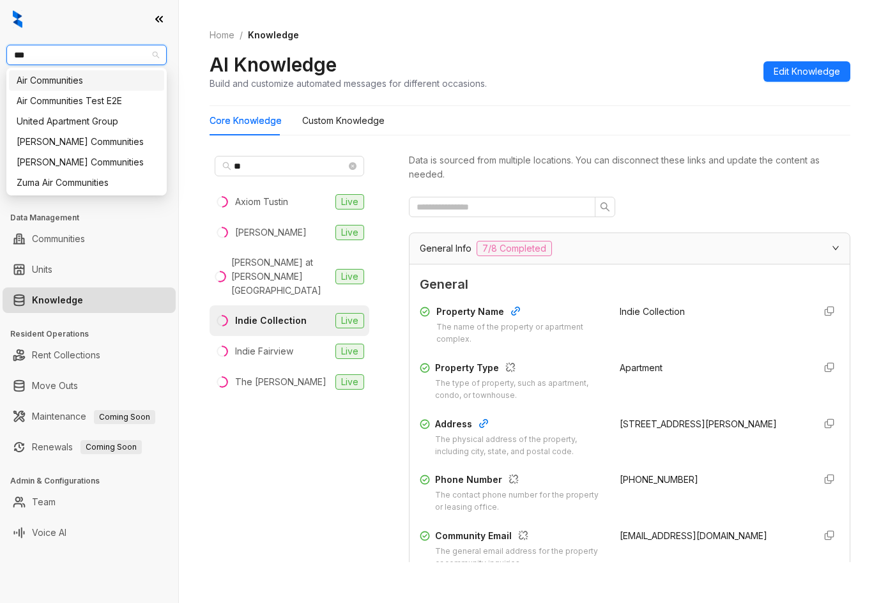
type input "****"
click at [61, 124] on div "United Apartment Group" at bounding box center [87, 121] width 140 height 14
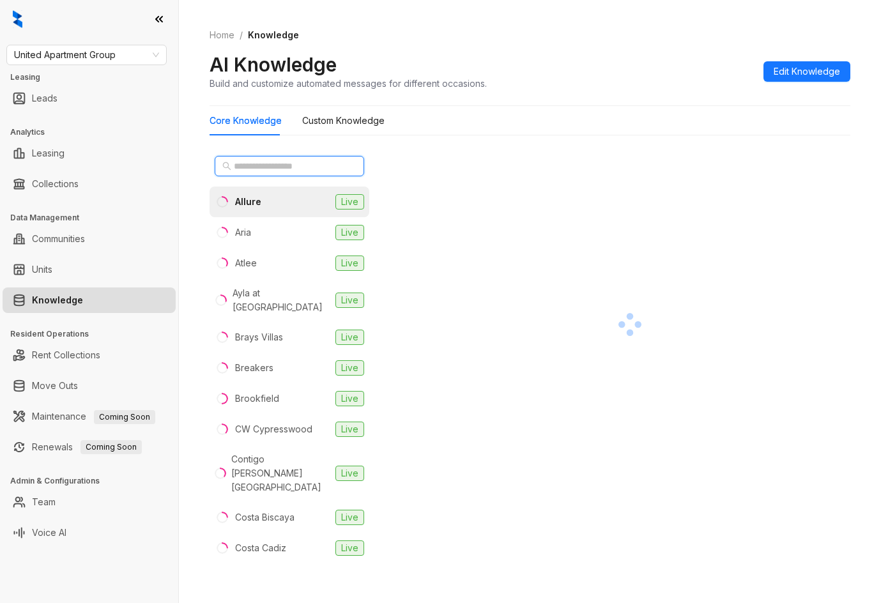
click at [301, 171] on input "text" at bounding box center [290, 166] width 112 height 14
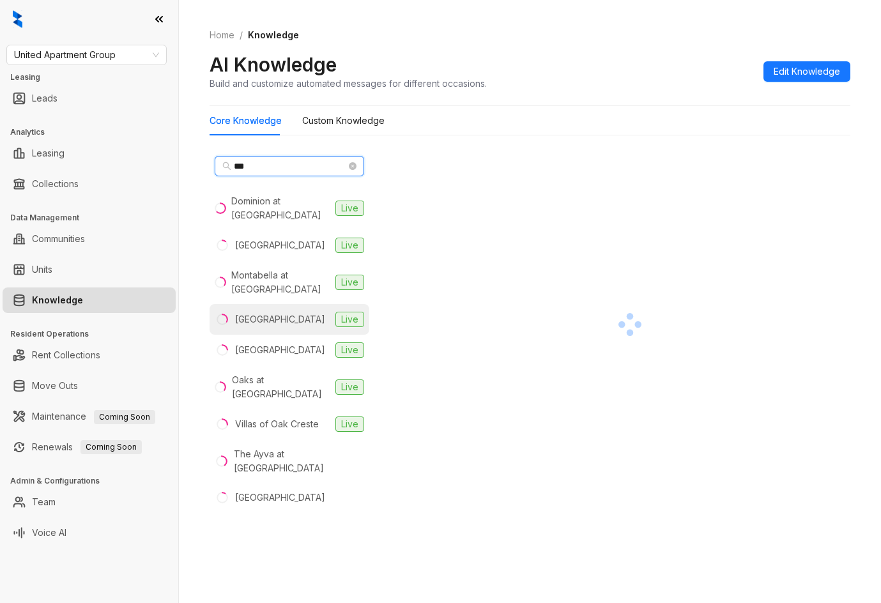
type input "***"
click at [293, 320] on li "Oak Creek Live" at bounding box center [290, 319] width 160 height 31
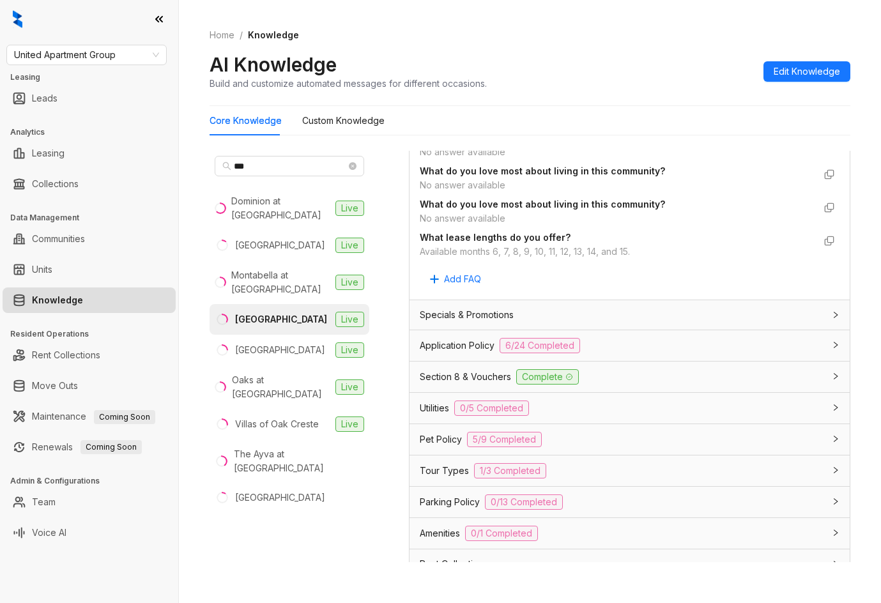
scroll to position [1132, 0]
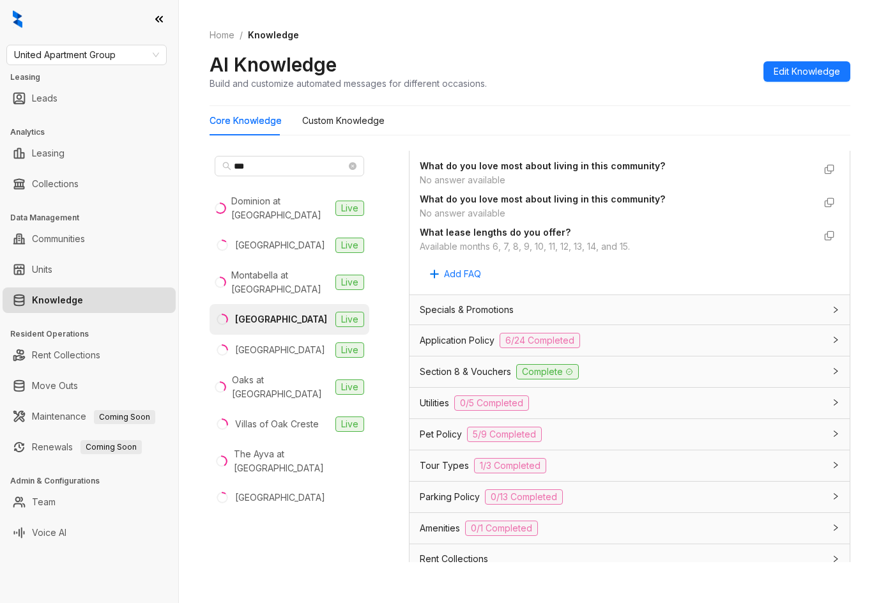
click at [649, 456] on div "Tour Types 1/3 Completed" at bounding box center [630, 466] width 440 height 31
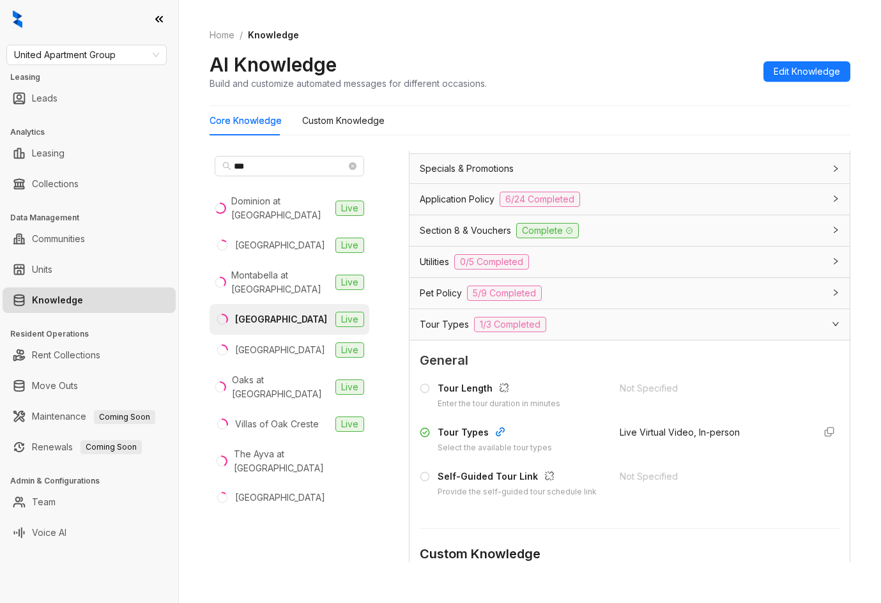
scroll to position [1276, 0]
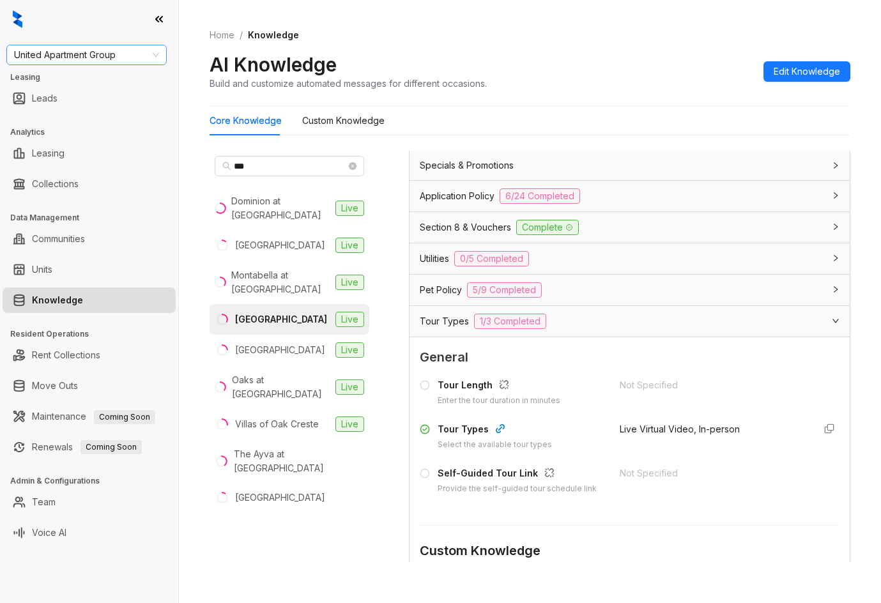
click at [95, 55] on span "United Apartment Group" at bounding box center [86, 54] width 145 height 19
type input "****"
click at [89, 74] on div "Case and Associates" at bounding box center [87, 81] width 140 height 14
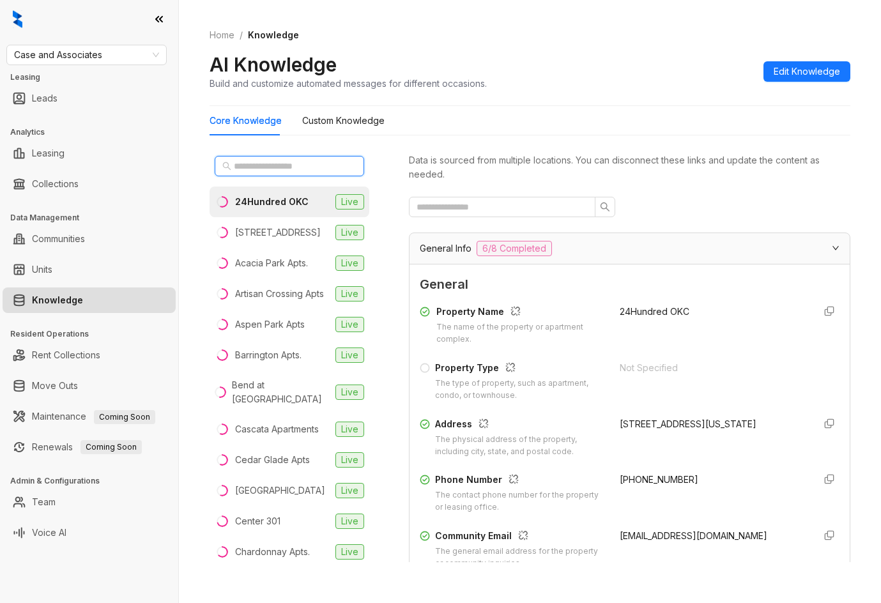
click at [261, 172] on input "text" at bounding box center [290, 166] width 112 height 14
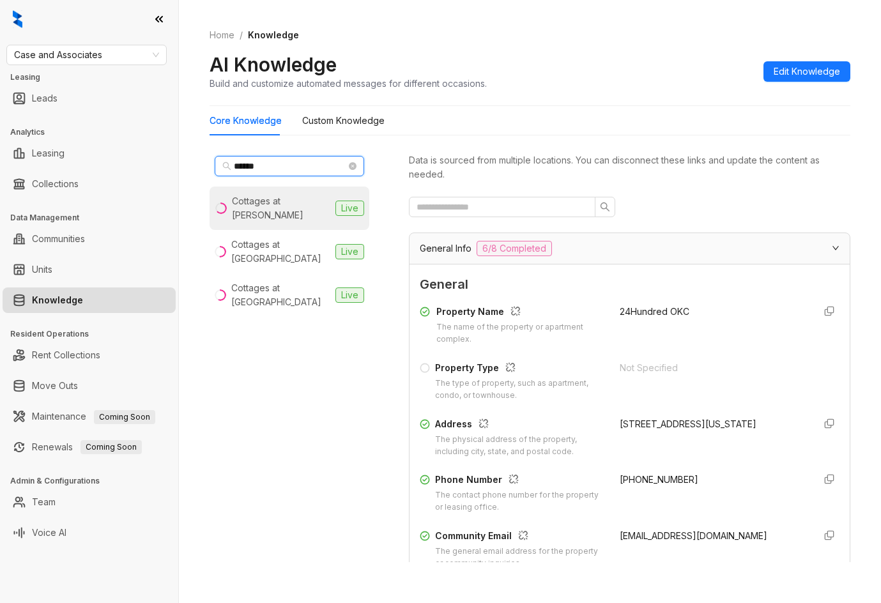
type input "******"
click at [291, 201] on div "Cottages at Abbey Glen" at bounding box center [281, 208] width 98 height 28
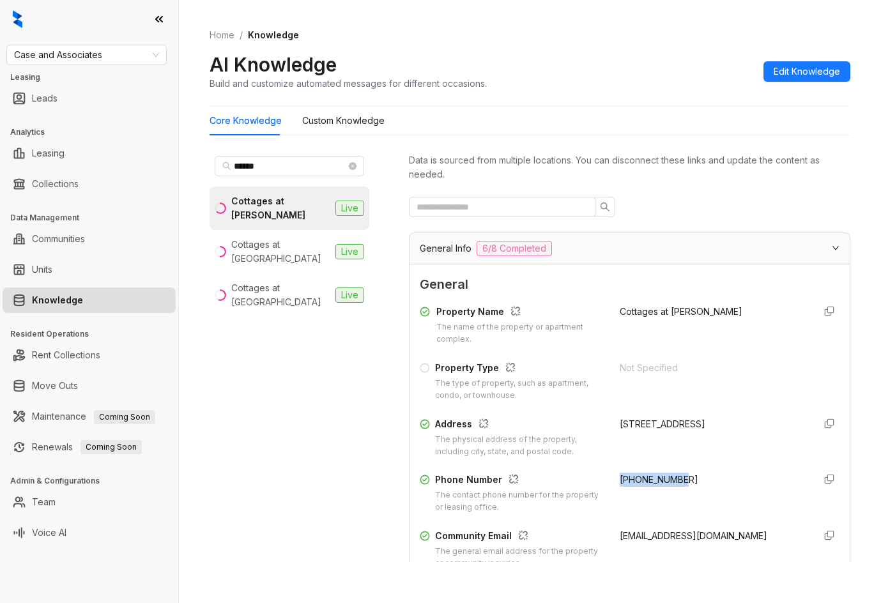
drag, startPoint x: 607, startPoint y: 482, endPoint x: 700, endPoint y: 481, distance: 92.7
click at [700, 481] on div "Phone Number The contact phone number for the property or leasing office. +1806…" at bounding box center [630, 493] width 420 height 41
copy span "+18066986046"
click at [62, 54] on span "Case and Associates" at bounding box center [86, 54] width 145 height 19
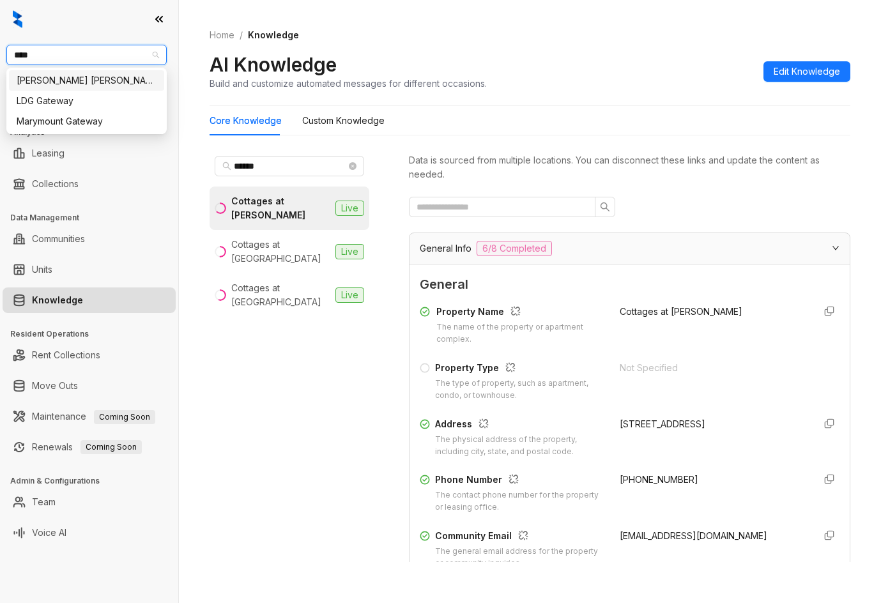
type input "*****"
click at [62, 81] on div "[PERSON_NAME] [PERSON_NAME]" at bounding box center [87, 81] width 140 height 14
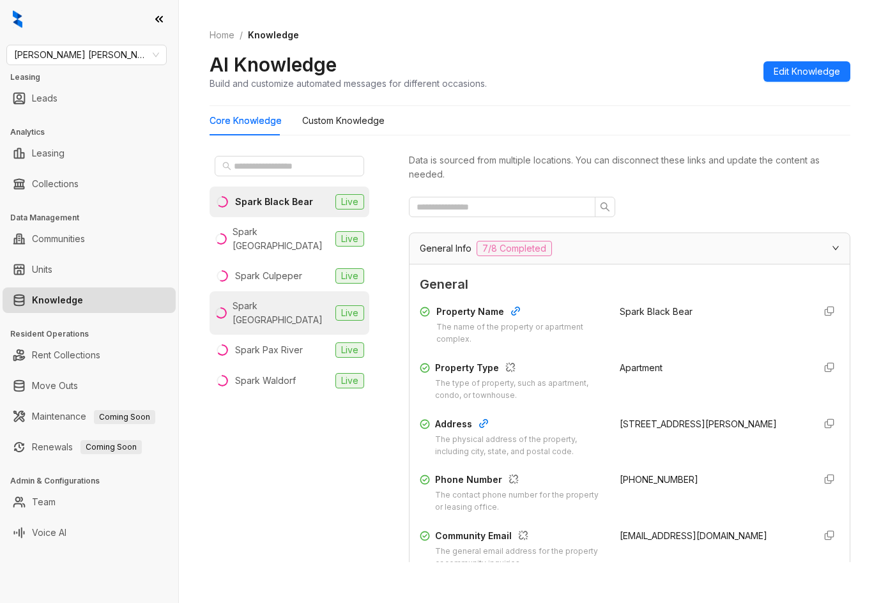
click at [298, 299] on div "Spark [GEOGRAPHIC_DATA]" at bounding box center [282, 313] width 98 height 28
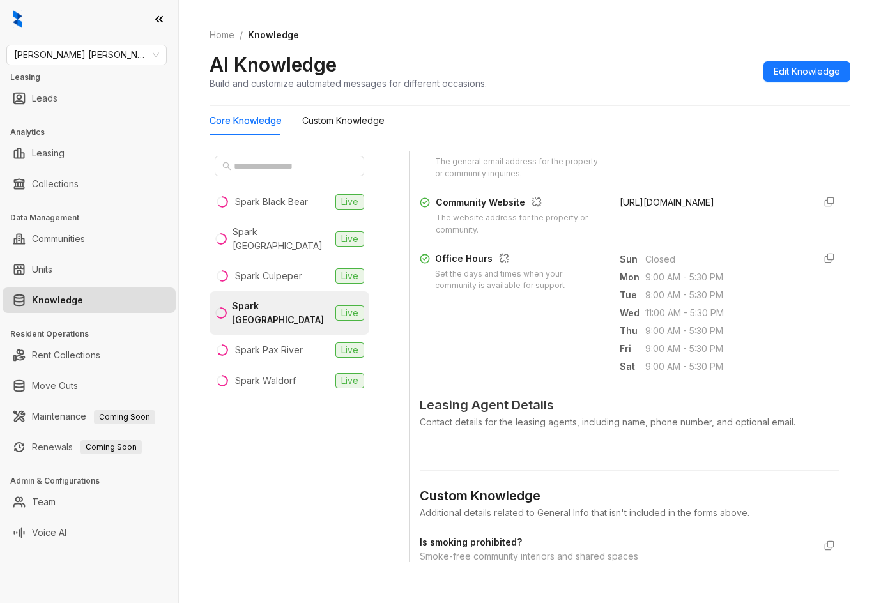
scroll to position [192, 0]
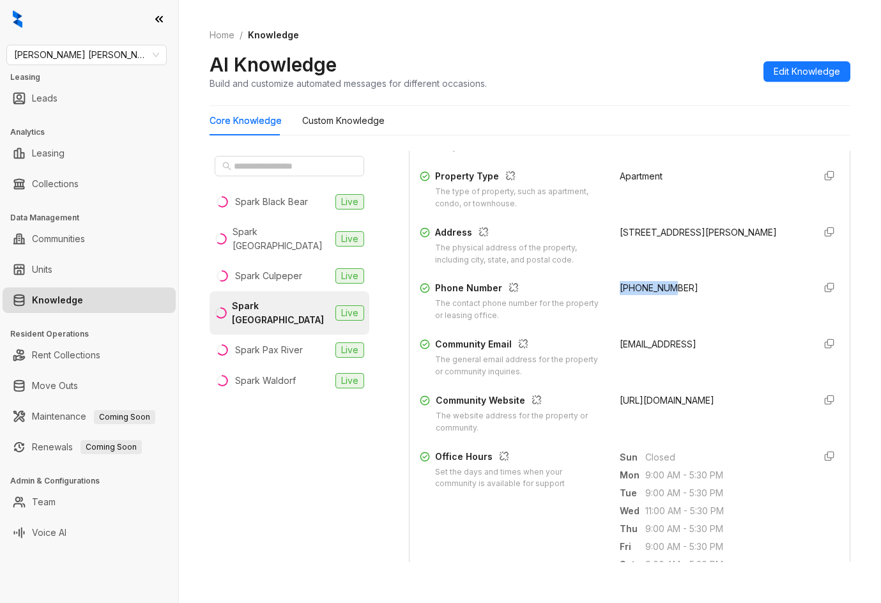
drag, startPoint x: 608, startPoint y: 285, endPoint x: 659, endPoint y: 280, distance: 51.4
click at [659, 280] on div "Property Name The name of the property or apartment complex. [GEOGRAPHIC_DATA] …" at bounding box center [630, 273] width 420 height 331
click at [697, 285] on div "[PHONE_NUMBER]" at bounding box center [712, 301] width 185 height 41
drag, startPoint x: 650, startPoint y: 288, endPoint x: 606, endPoint y: 291, distance: 44.2
click at [606, 291] on div "Phone Number The contact phone number for the property or leasing office. [PHON…" at bounding box center [630, 301] width 420 height 41
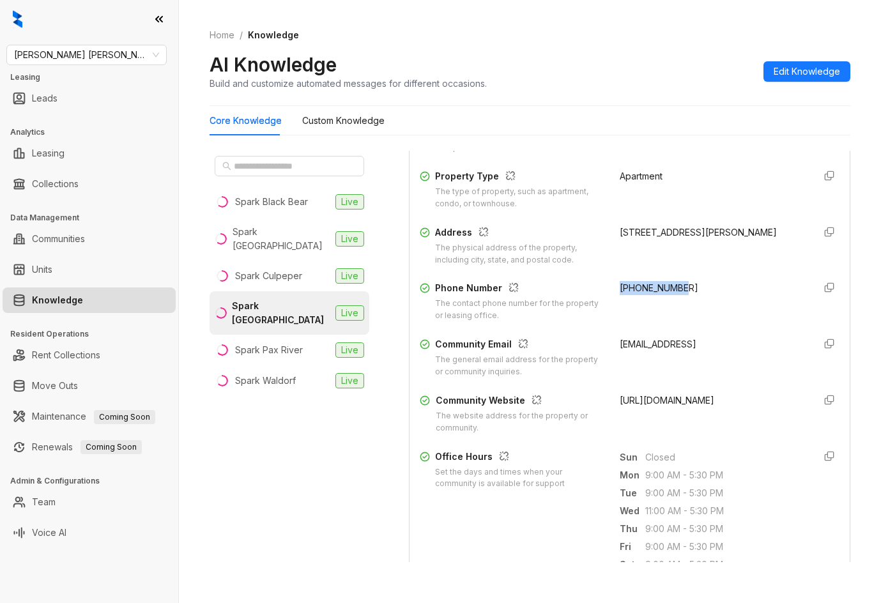
scroll to position [639, 0]
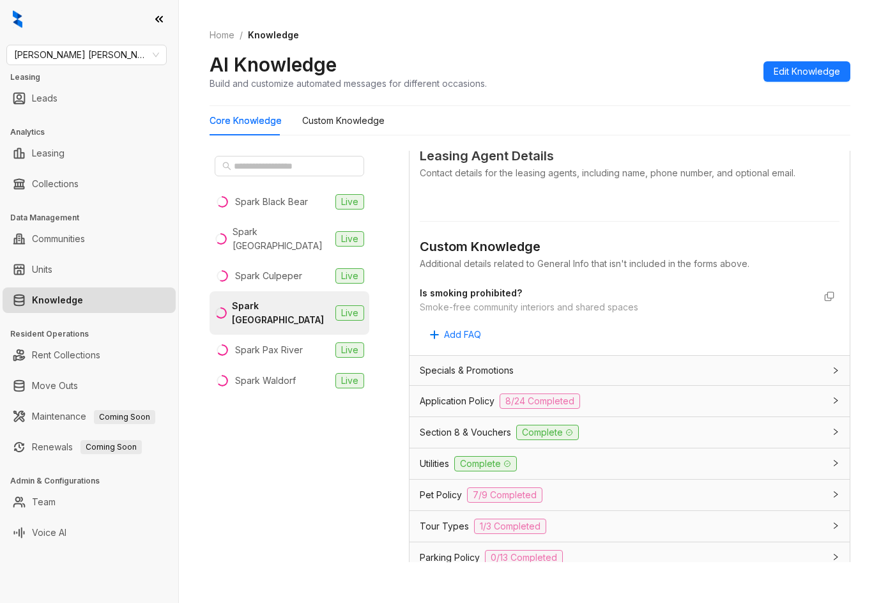
click at [596, 468] on div "Utilities Complete" at bounding box center [622, 463] width 405 height 15
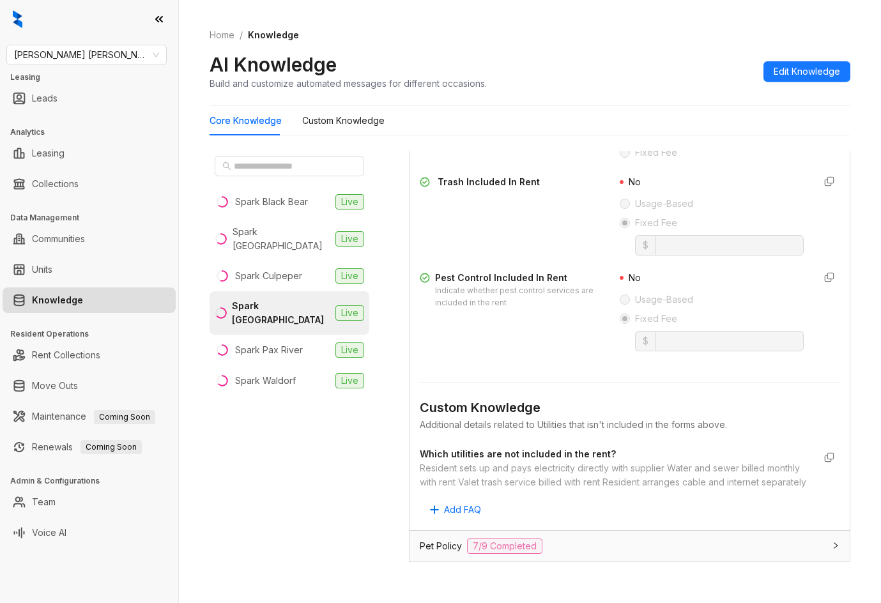
scroll to position [1202, 0]
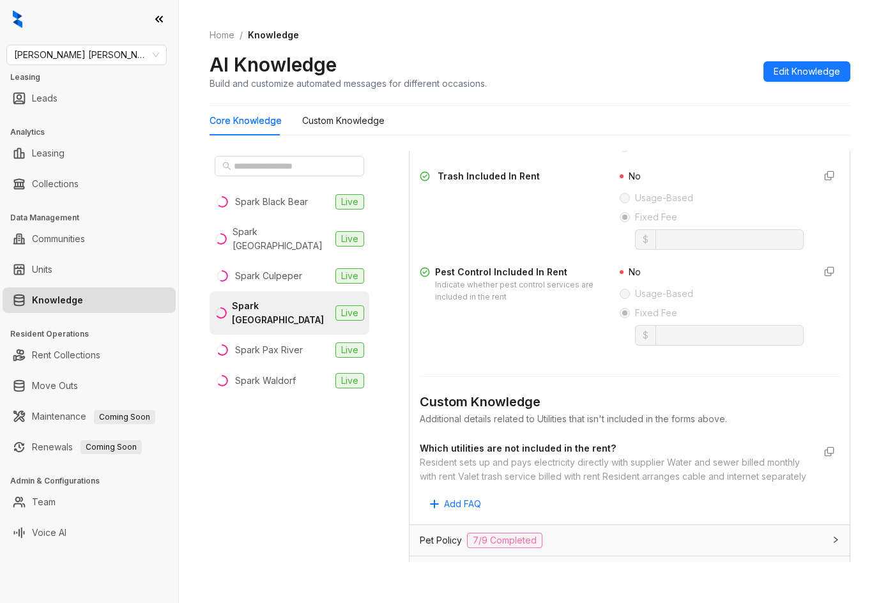
click at [627, 459] on div "Resident sets up and pays electricity directly with supplier Water and sewer bi…" at bounding box center [617, 470] width 394 height 28
click at [628, 459] on div "Resident sets up and pays electricity directly with supplier Water and sewer bi…" at bounding box center [617, 470] width 394 height 28
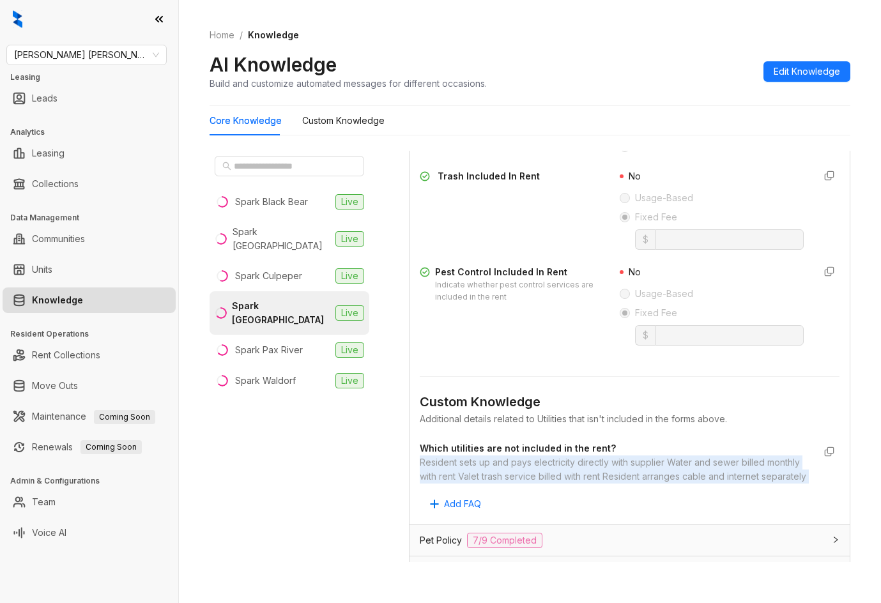
click at [628, 459] on div "Resident sets up and pays electricity directly with supplier Water and sewer bi…" at bounding box center [617, 470] width 394 height 28
copy div "Resident sets up and pays electricity directly with supplier Water and sewer bi…"
